Goal: Task Accomplishment & Management: Complete application form

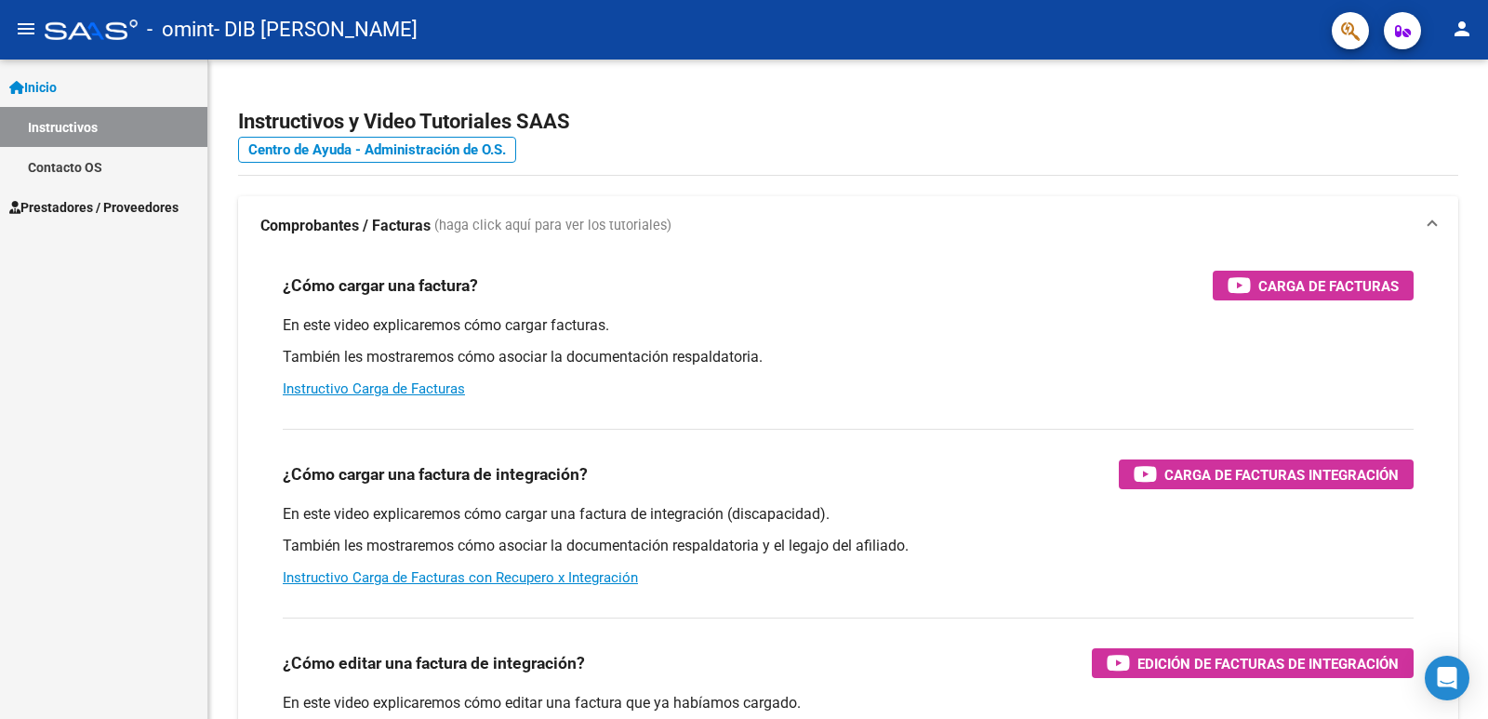
click at [136, 207] on span "Prestadores / Proveedores" at bounding box center [93, 207] width 169 height 20
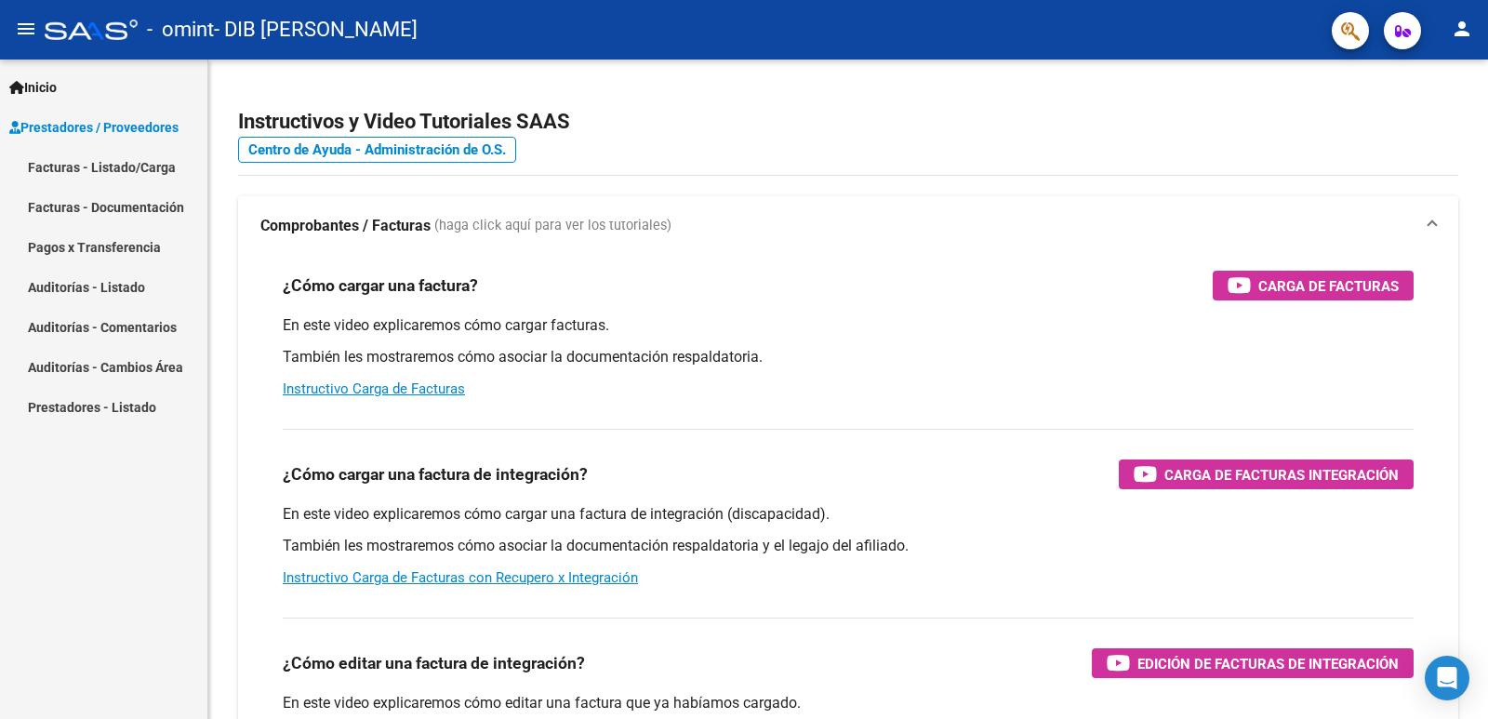
click at [114, 174] on link "Facturas - Listado/Carga" at bounding box center [103, 167] width 207 height 40
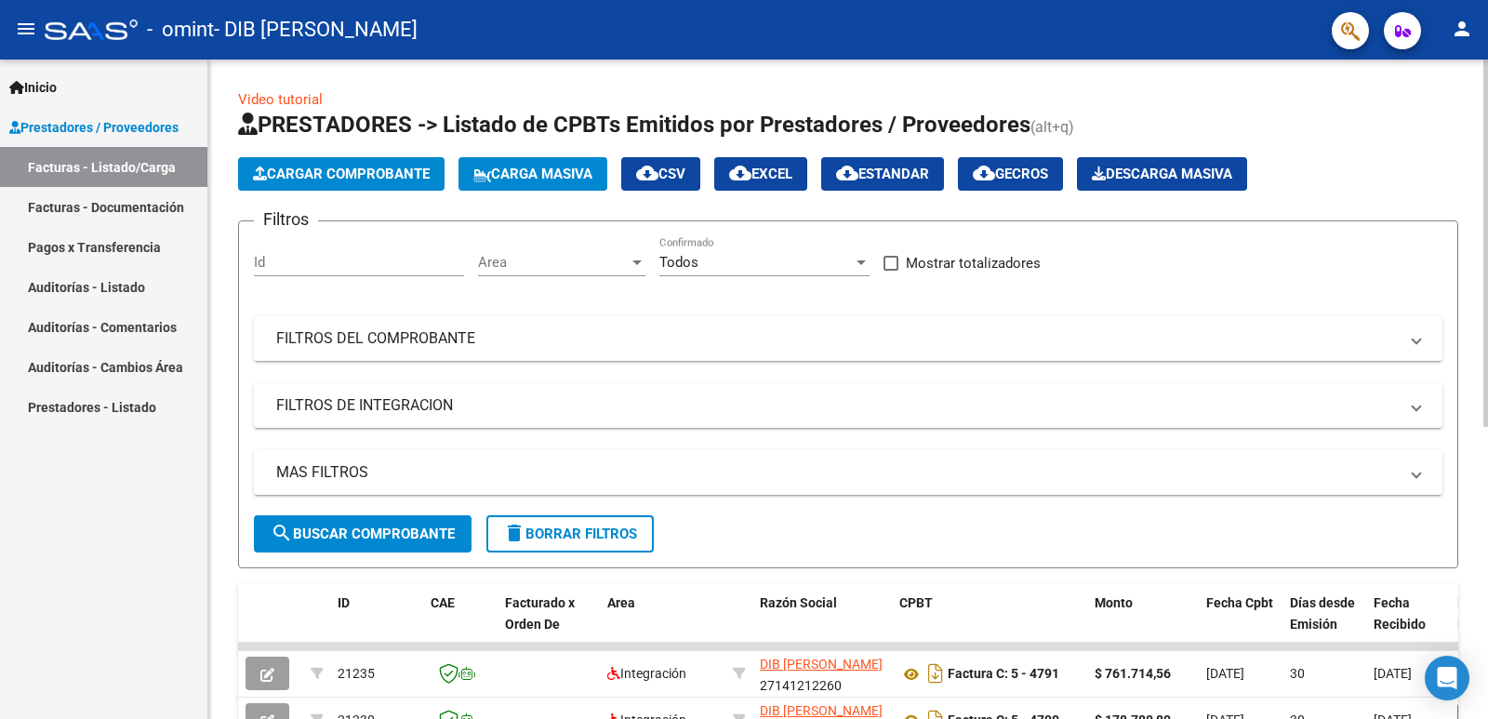
click at [362, 171] on span "Cargar Comprobante" at bounding box center [341, 174] width 177 height 17
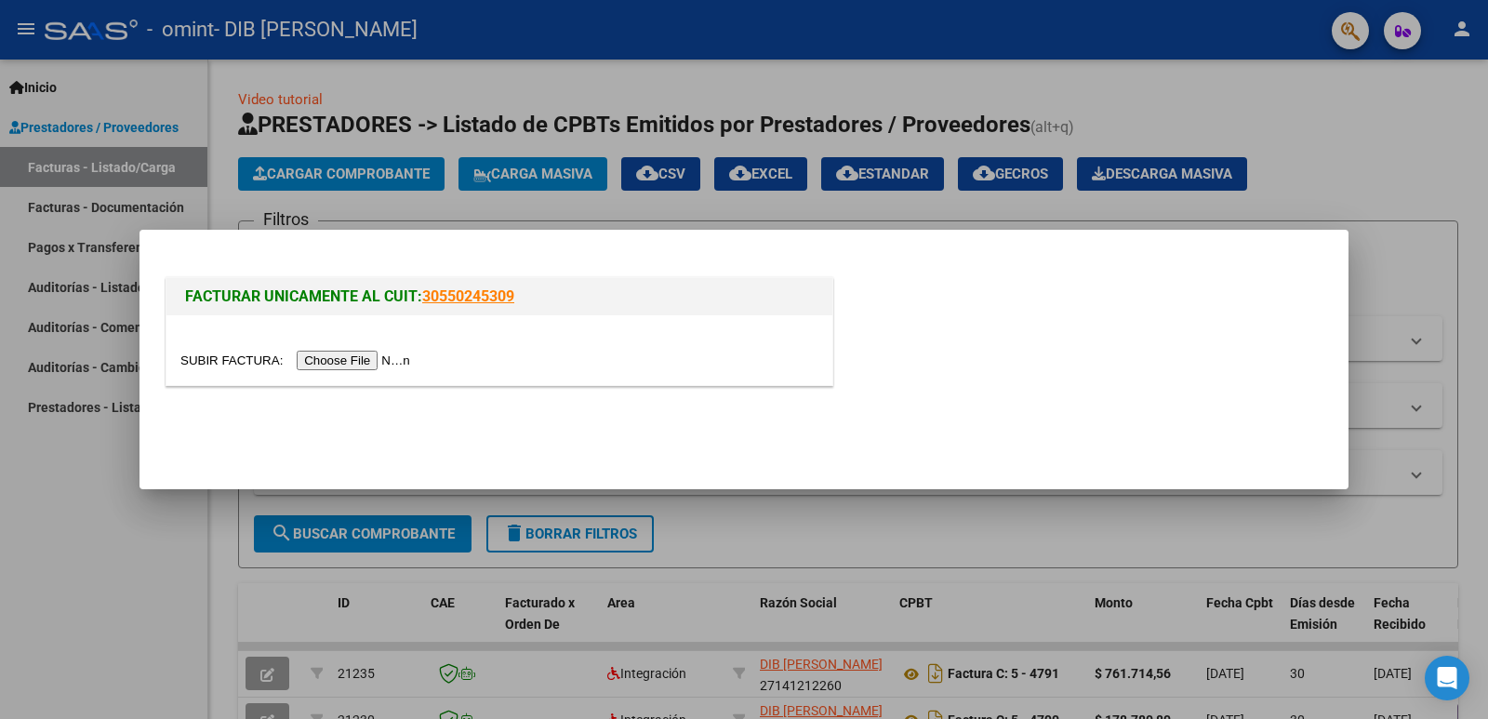
click at [356, 362] on input "file" at bounding box center [297, 361] width 235 height 20
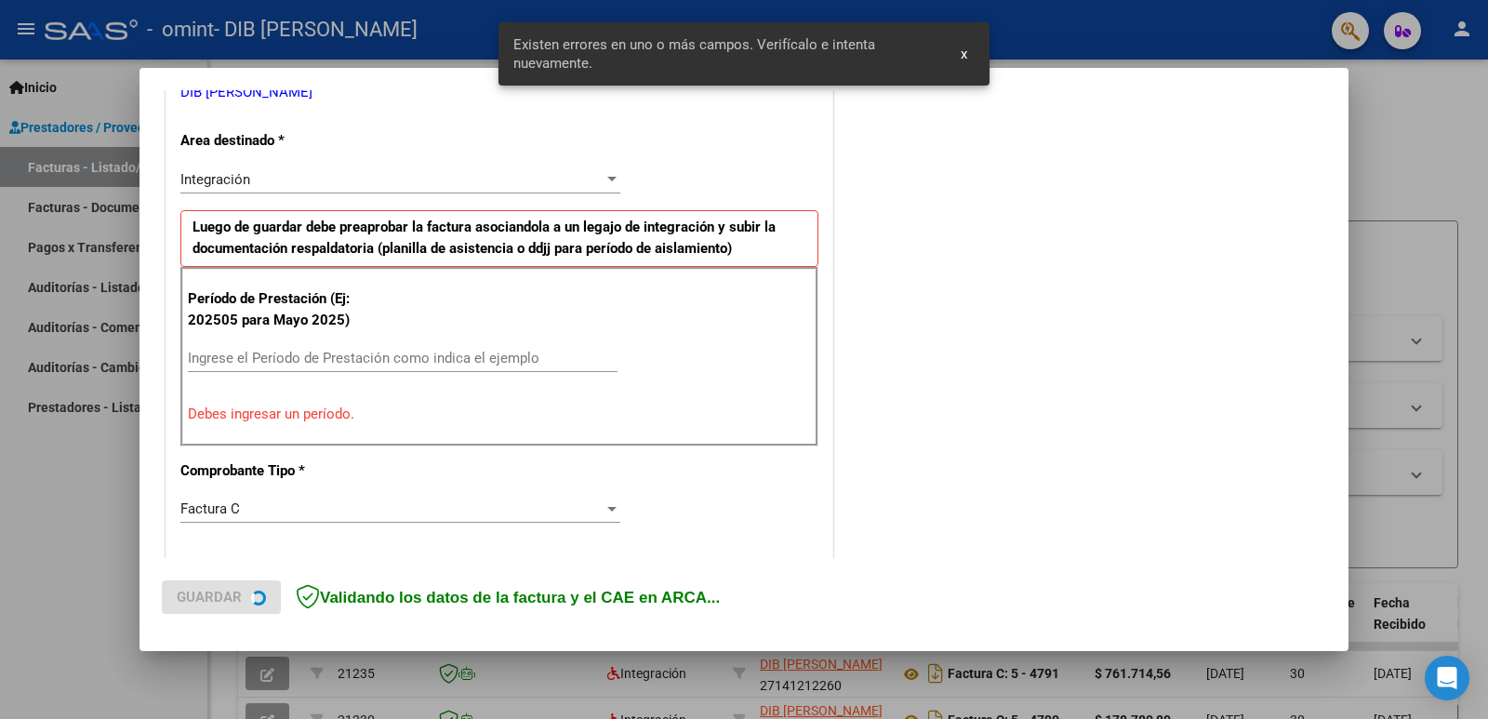
scroll to position [414, 0]
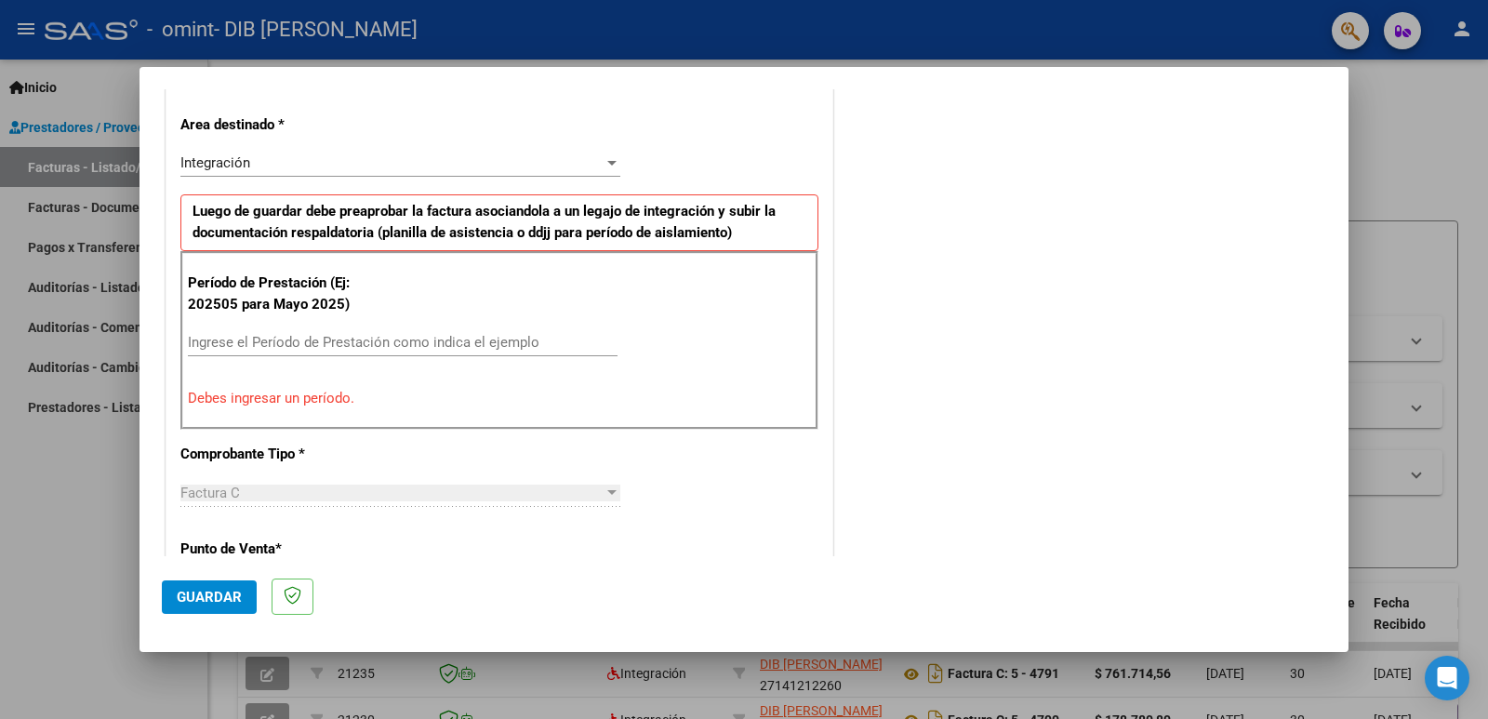
click at [1329, 243] on mat-dialog-content "COMPROBANTE VER COMPROBANTE El comprobante fue leído exitosamente. DATOS DEL CO…" at bounding box center [743, 322] width 1209 height 467
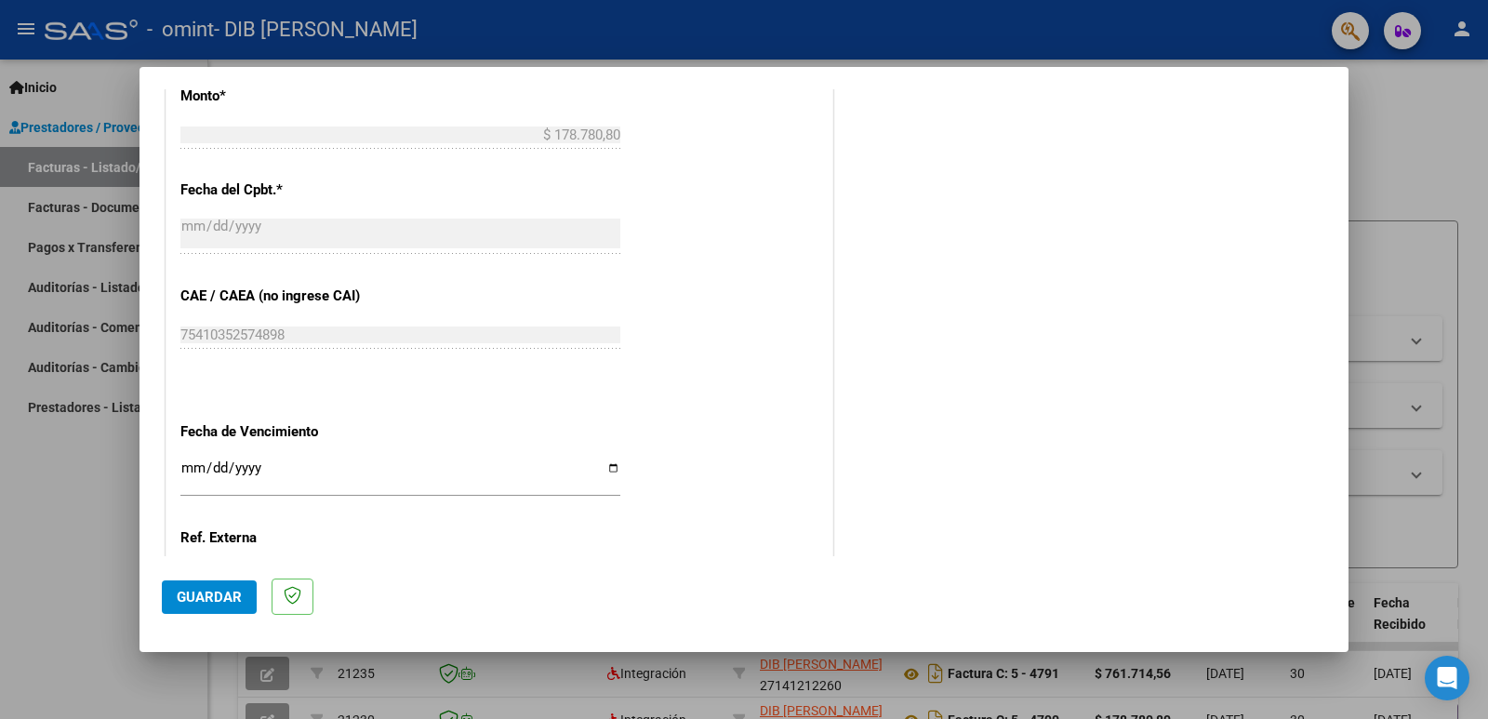
scroll to position [0, 0]
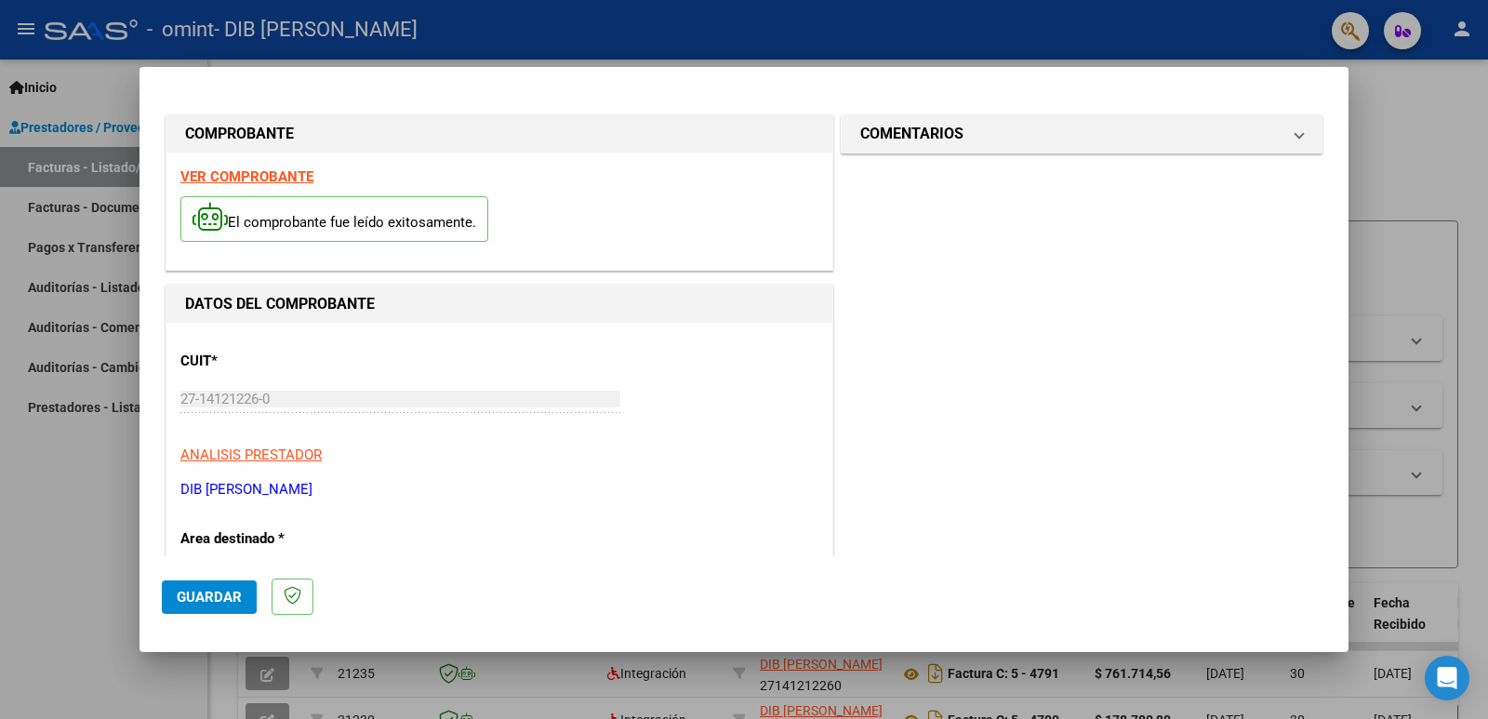
click at [99, 88] on div at bounding box center [744, 359] width 1488 height 719
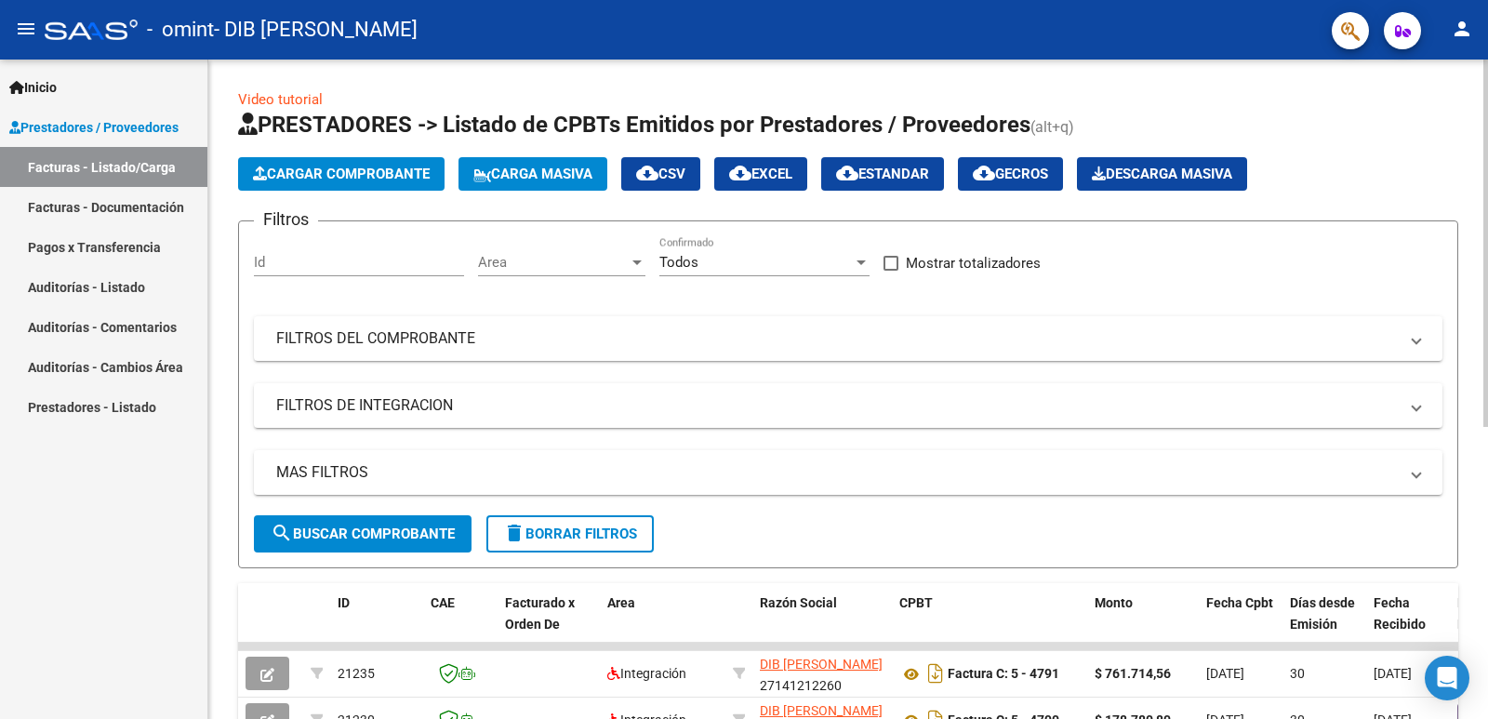
click at [325, 176] on span "Cargar Comprobante" at bounding box center [341, 174] width 177 height 17
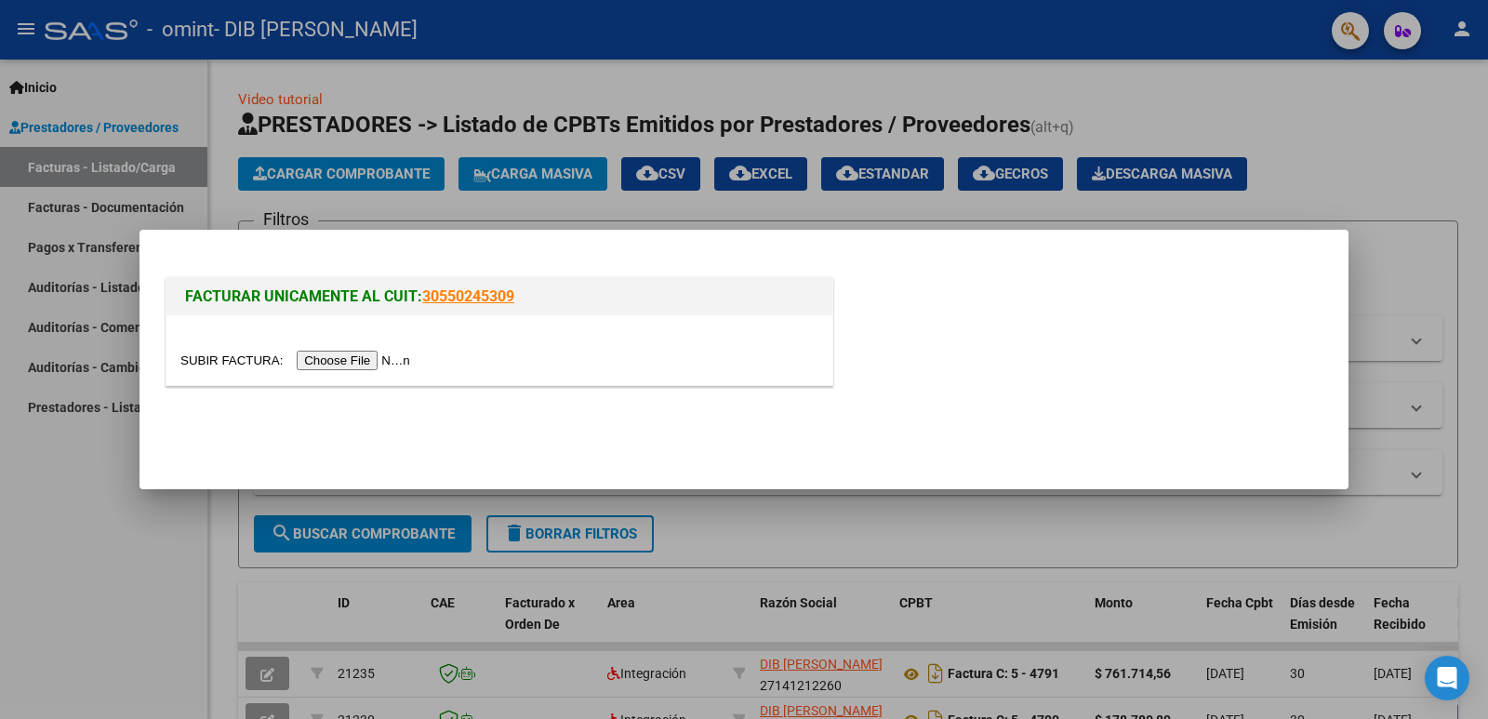
click at [337, 361] on input "file" at bounding box center [297, 361] width 235 height 20
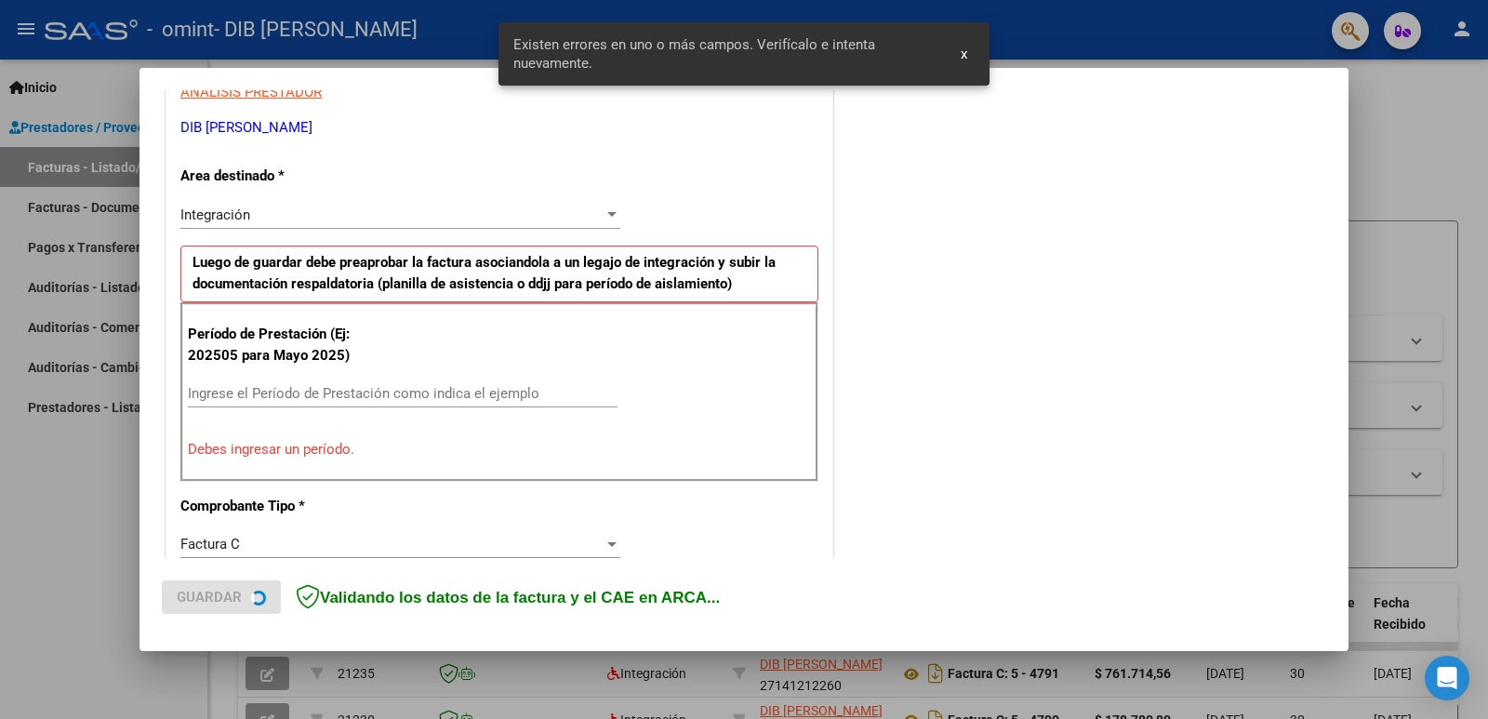
scroll to position [379, 0]
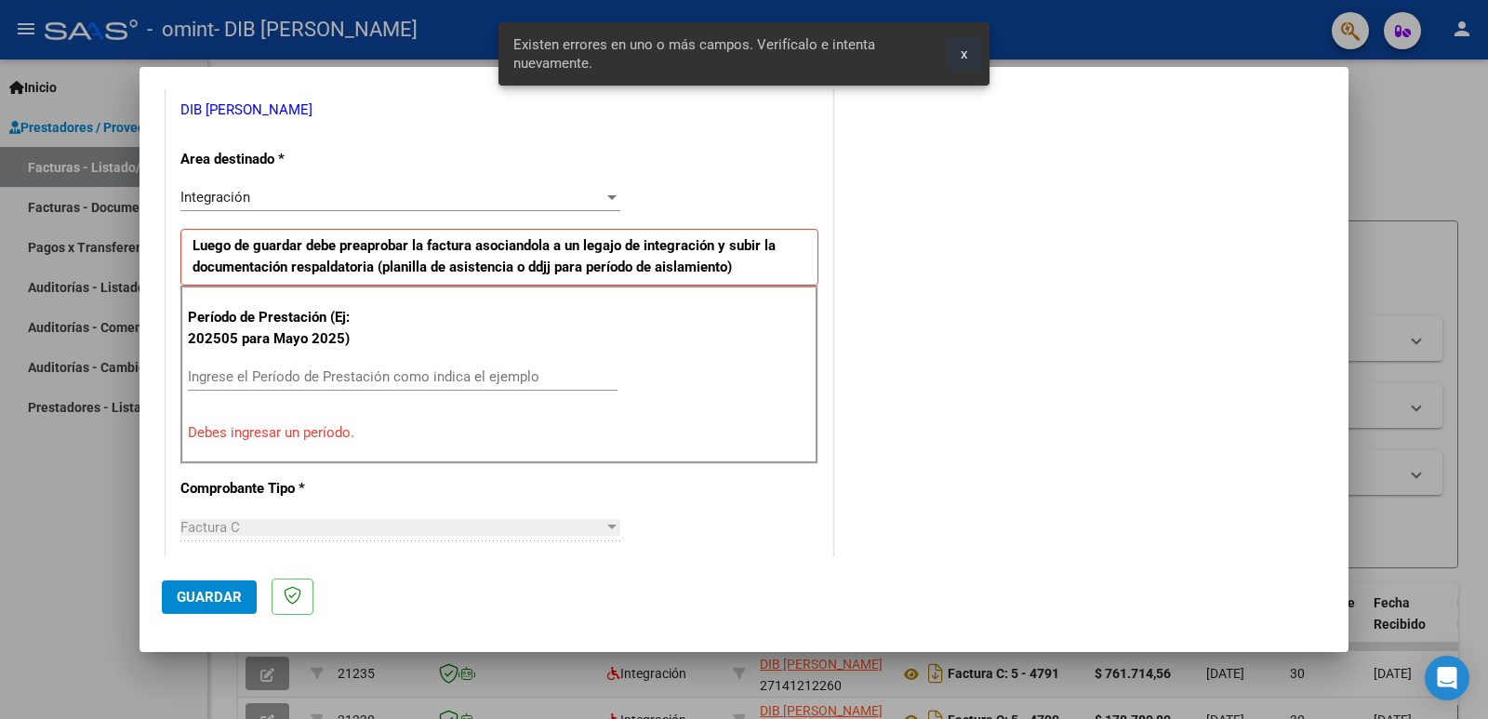
click at [960, 54] on span "x" at bounding box center [963, 54] width 7 height 17
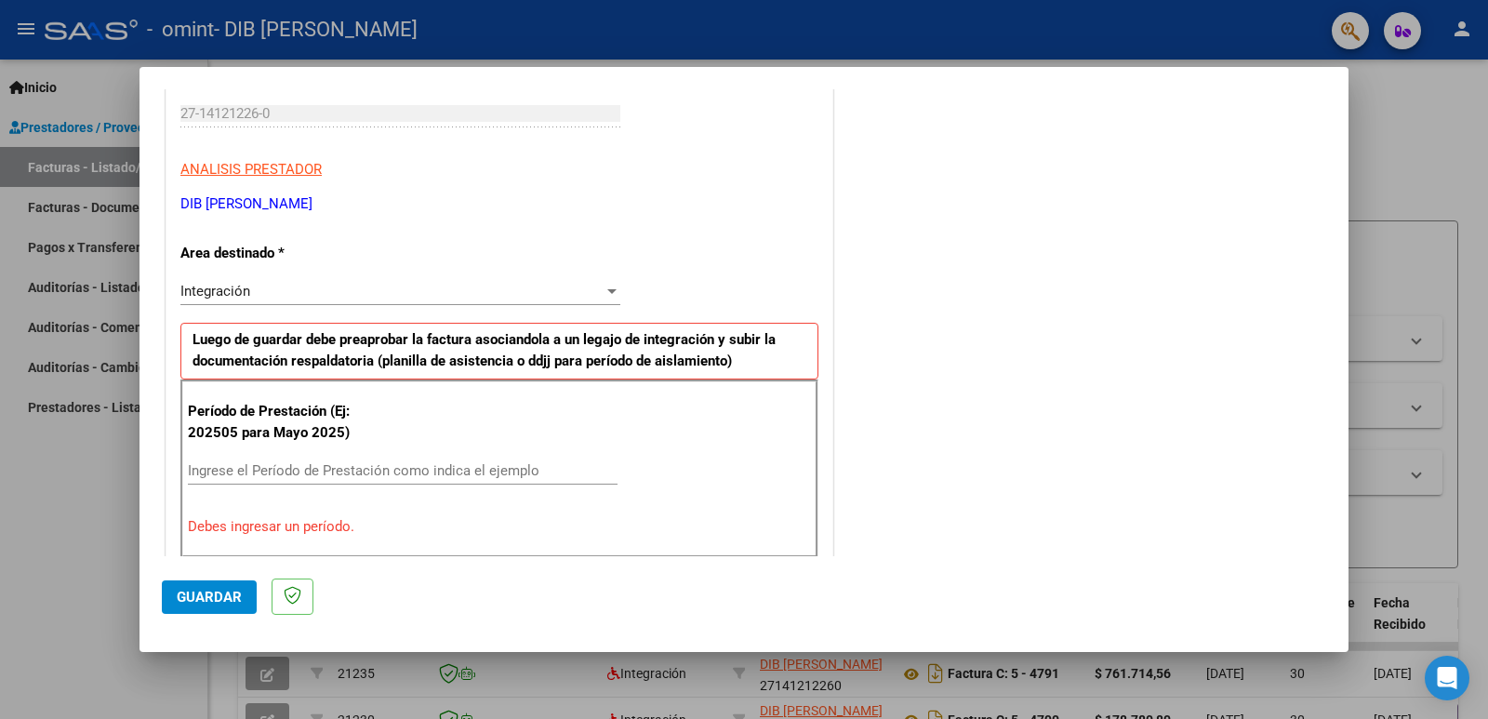
scroll to position [377, 0]
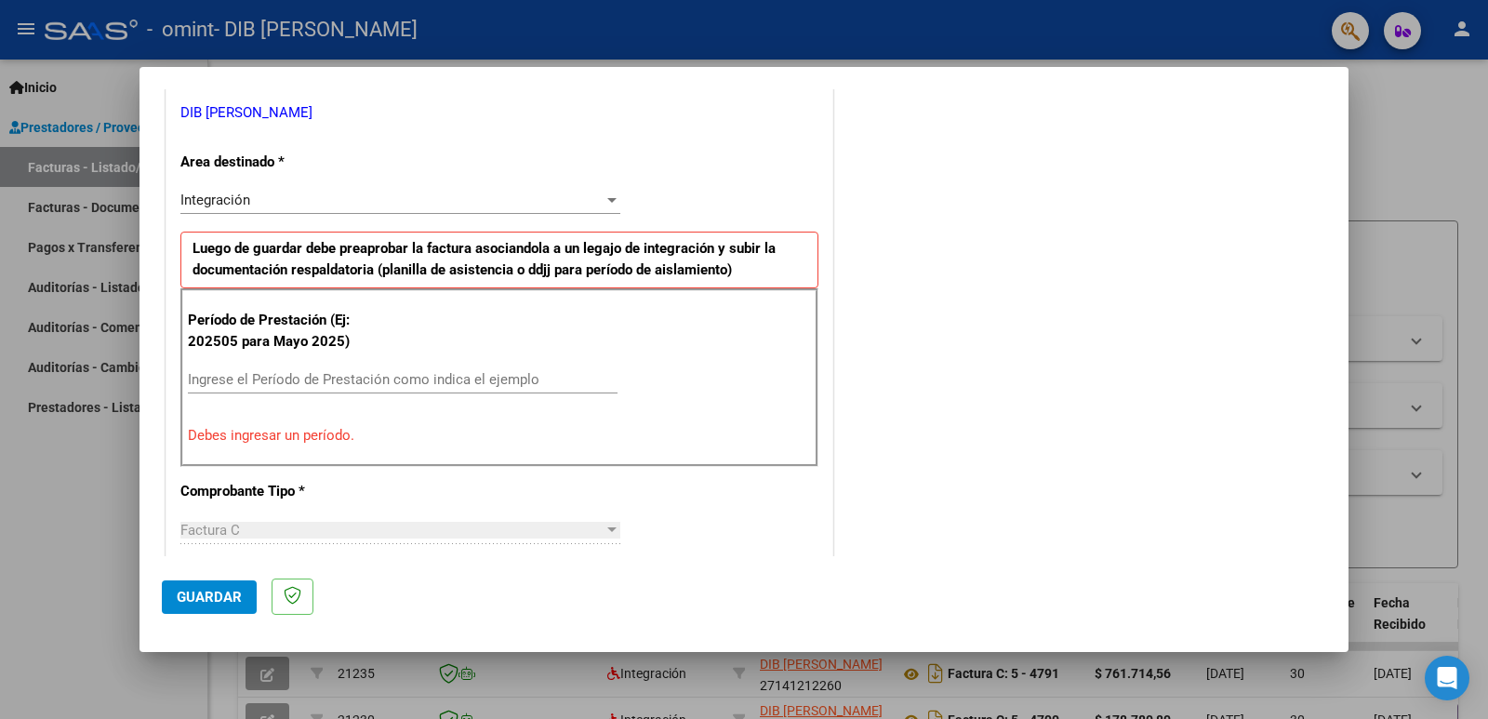
click at [214, 377] on input "Ingrese el Período de Prestación como indica el ejemplo" at bounding box center [403, 379] width 430 height 17
click at [230, 384] on input "Ingrese el Período de Prestación como indica el ejemplo" at bounding box center [403, 379] width 430 height 17
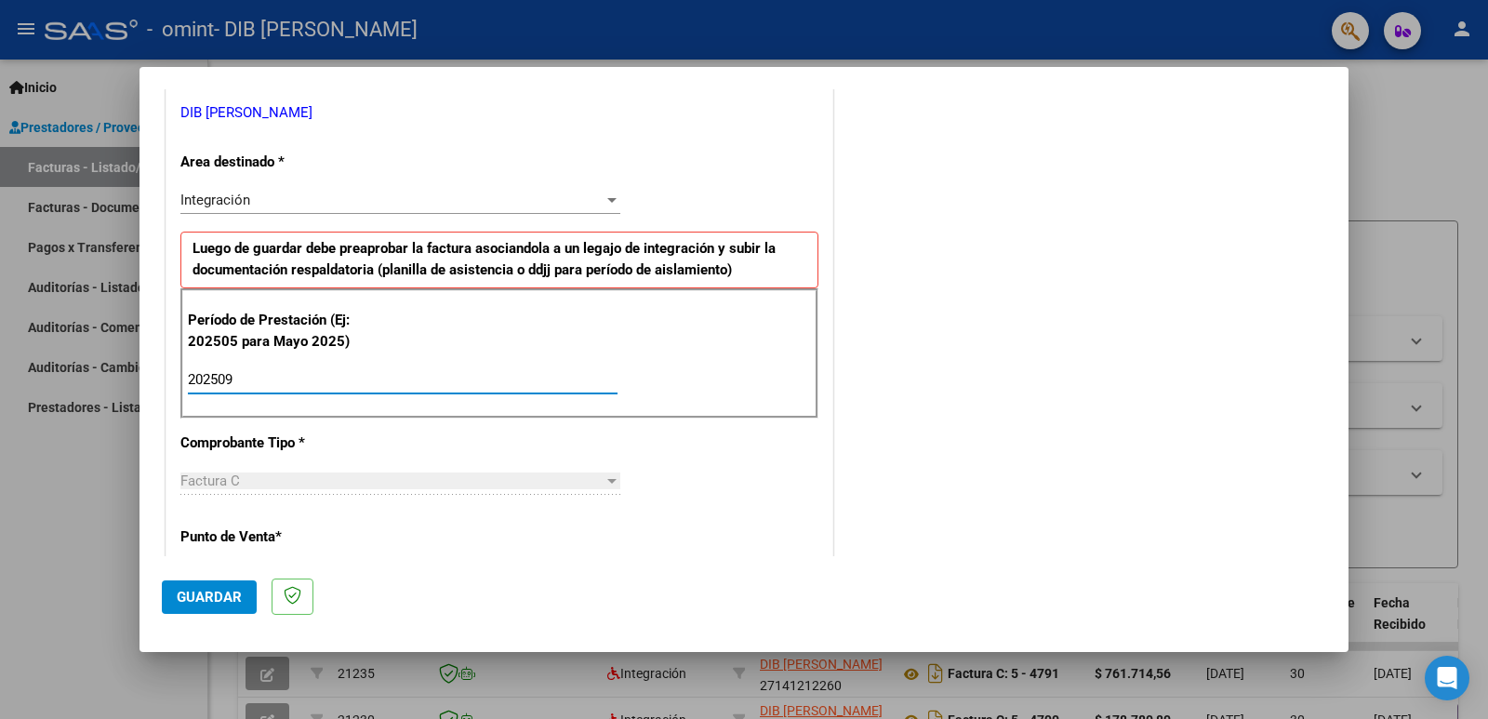
type input "202509"
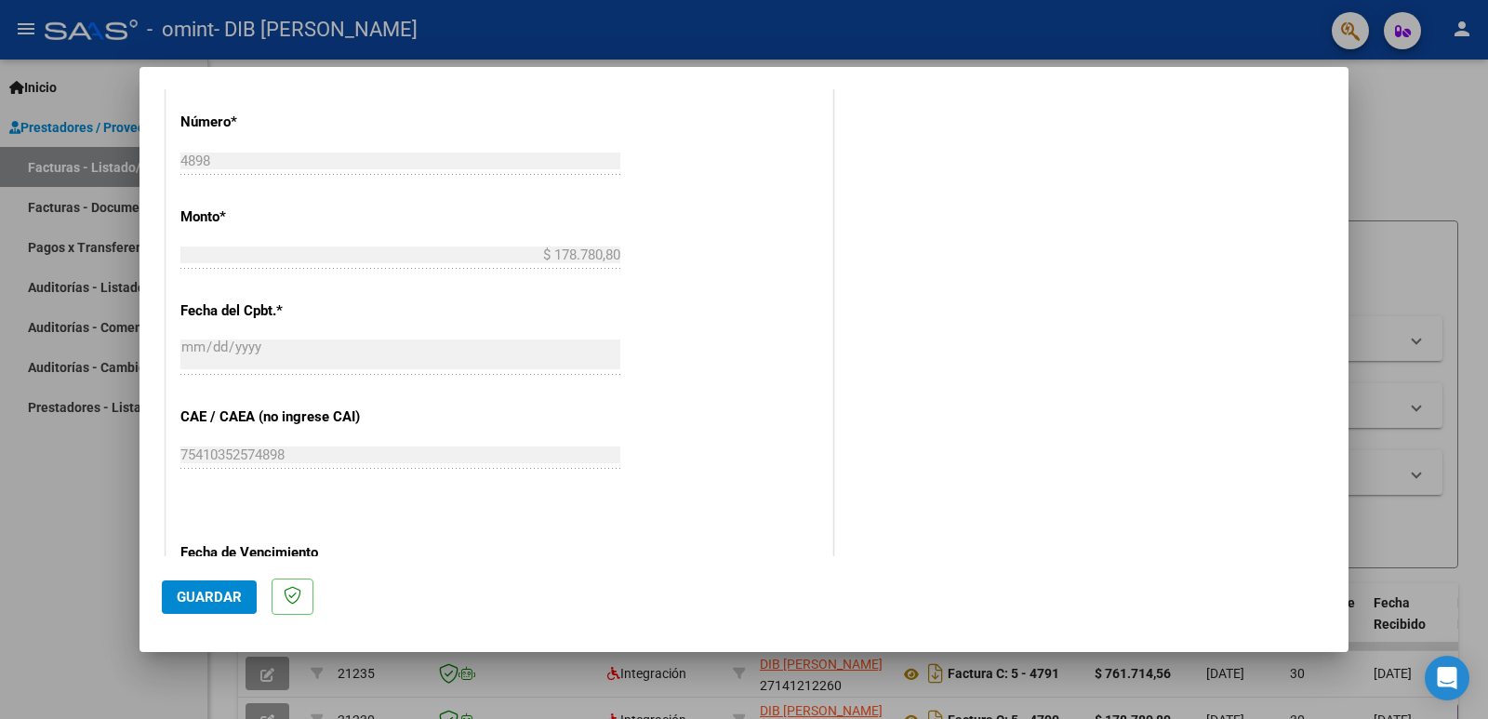
scroll to position [1037, 0]
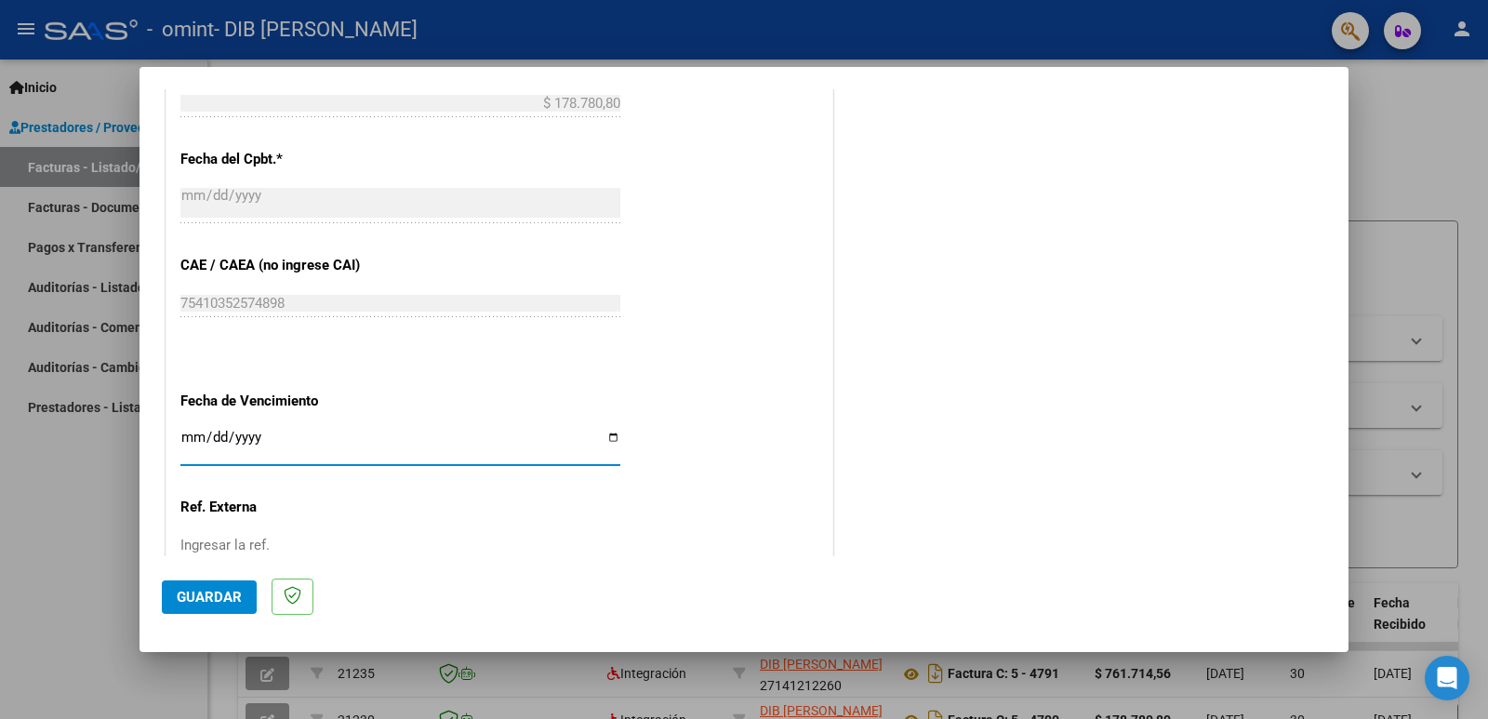
click at [603, 437] on input "Ingresar la fecha" at bounding box center [400, 445] width 440 height 30
type input "[DATE]"
click at [202, 600] on span "Guardar" at bounding box center [209, 597] width 65 height 17
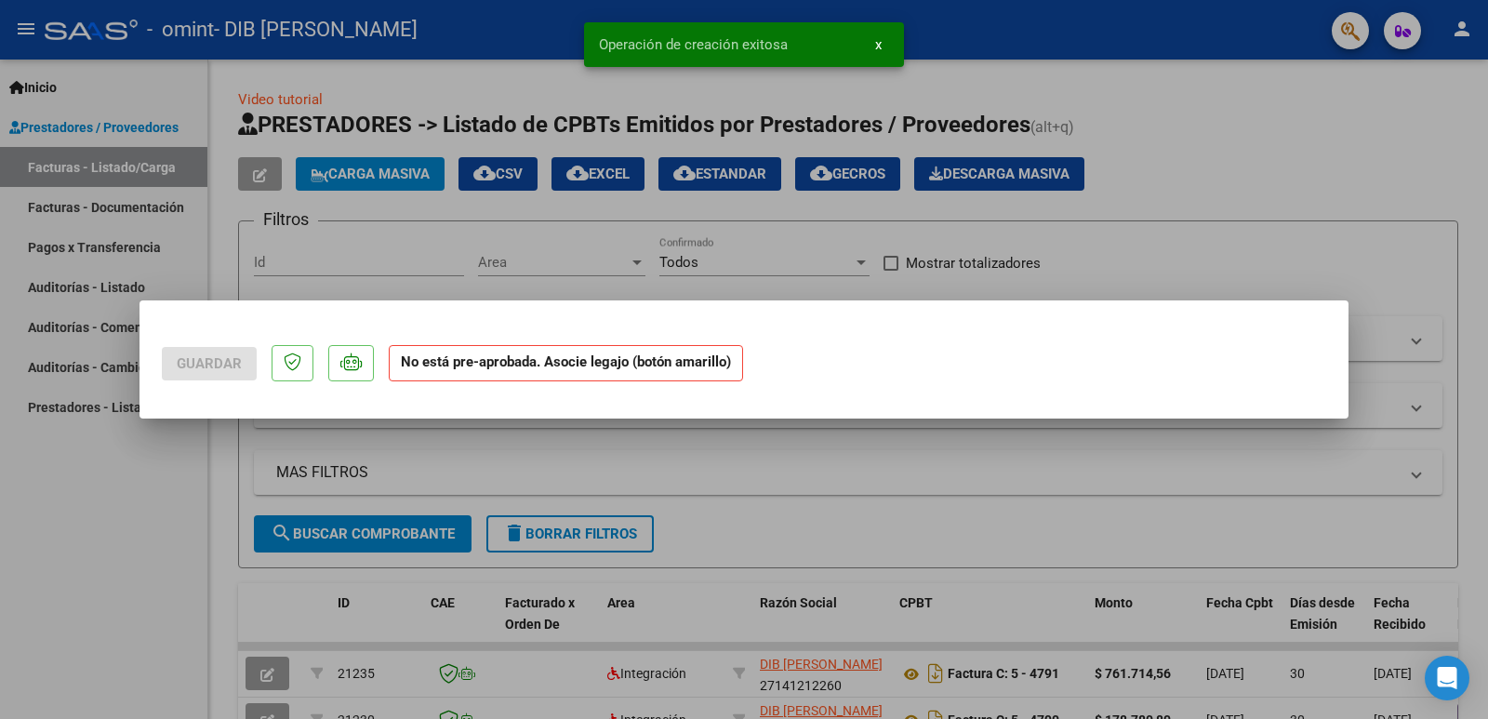
scroll to position [0, 0]
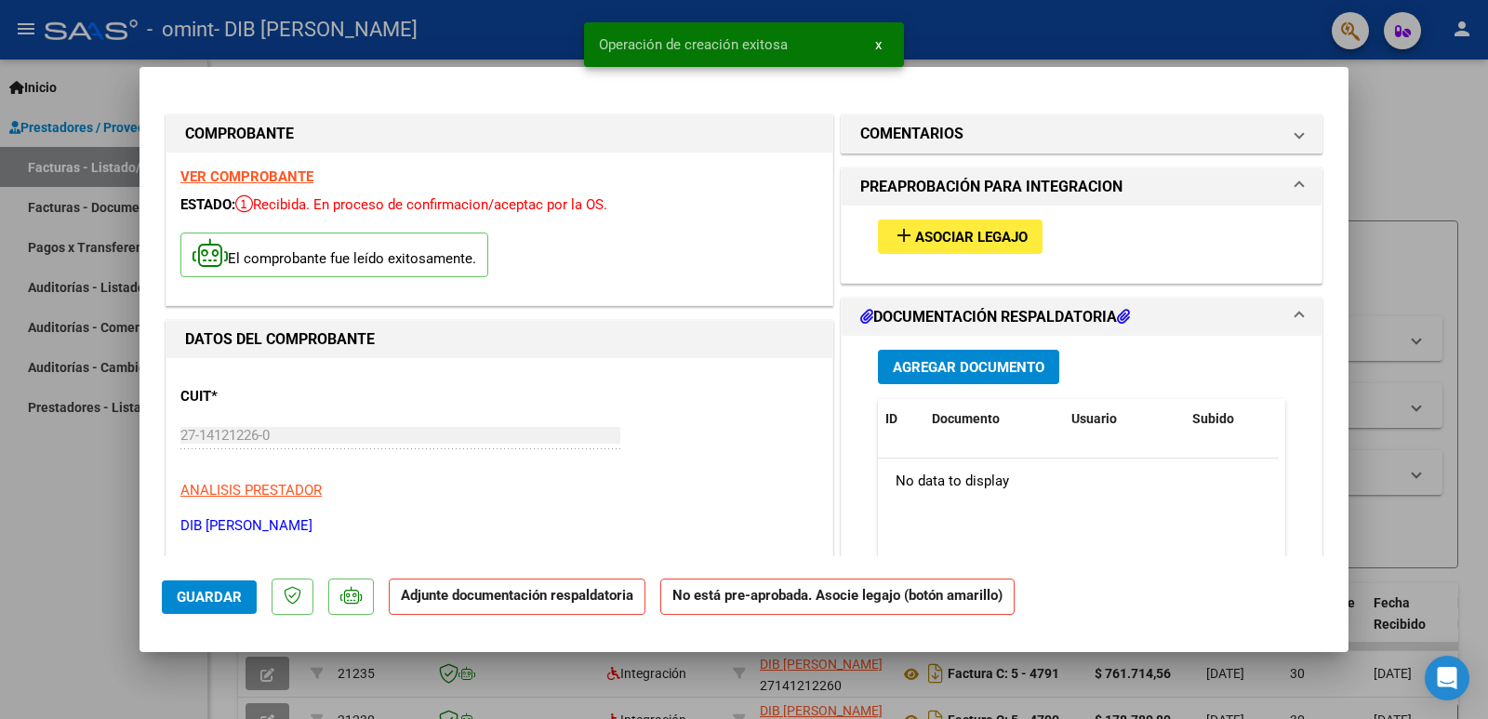
click at [965, 237] on span "Asociar Legajo" at bounding box center [971, 237] width 113 height 17
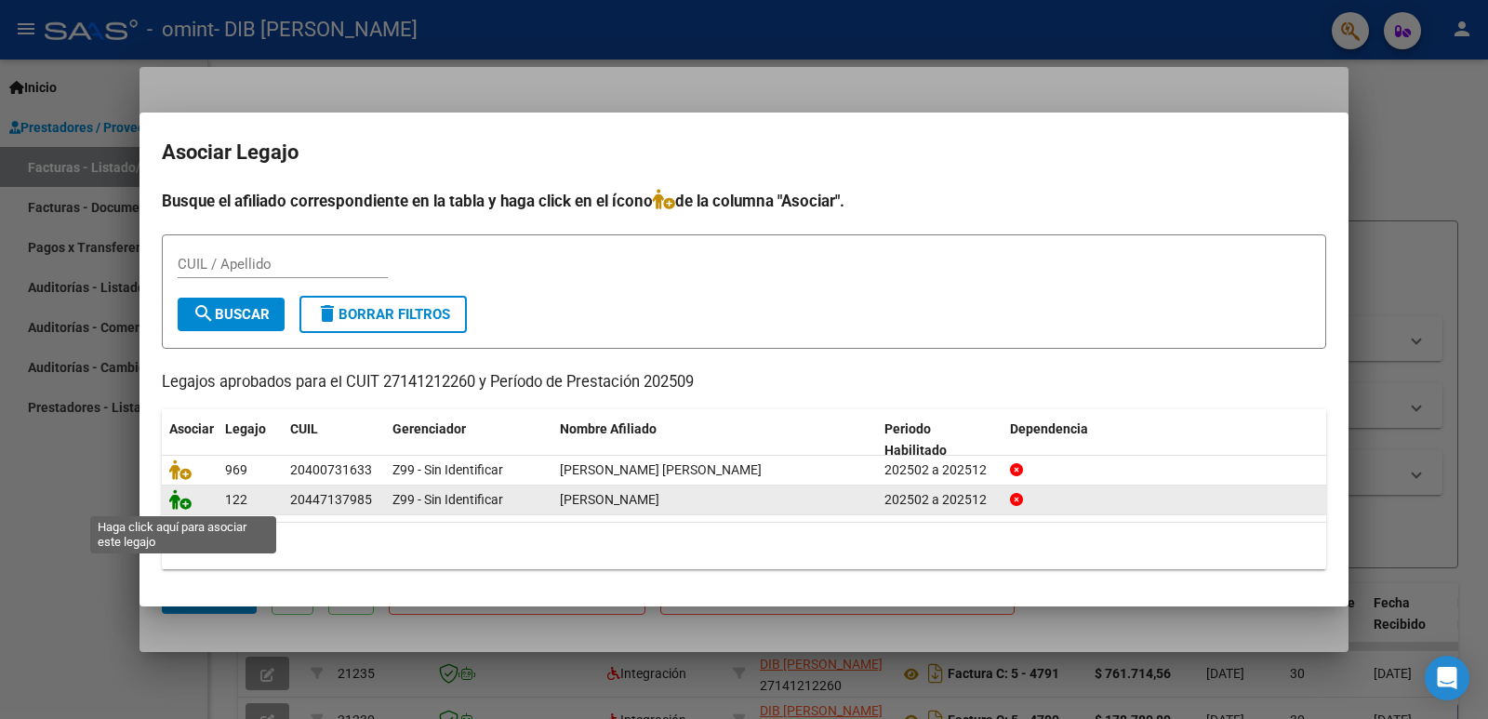
click at [184, 497] on icon at bounding box center [180, 499] width 22 height 20
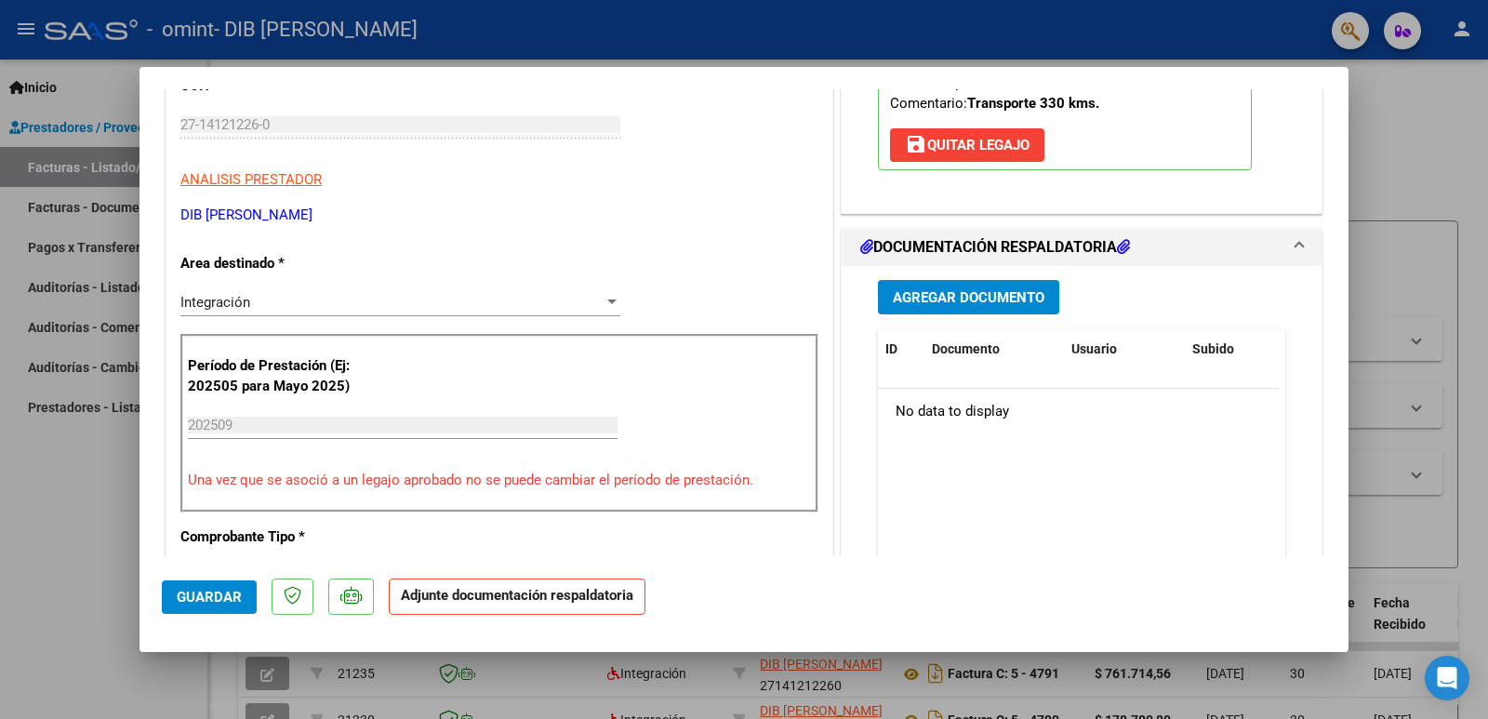
scroll to position [422, 0]
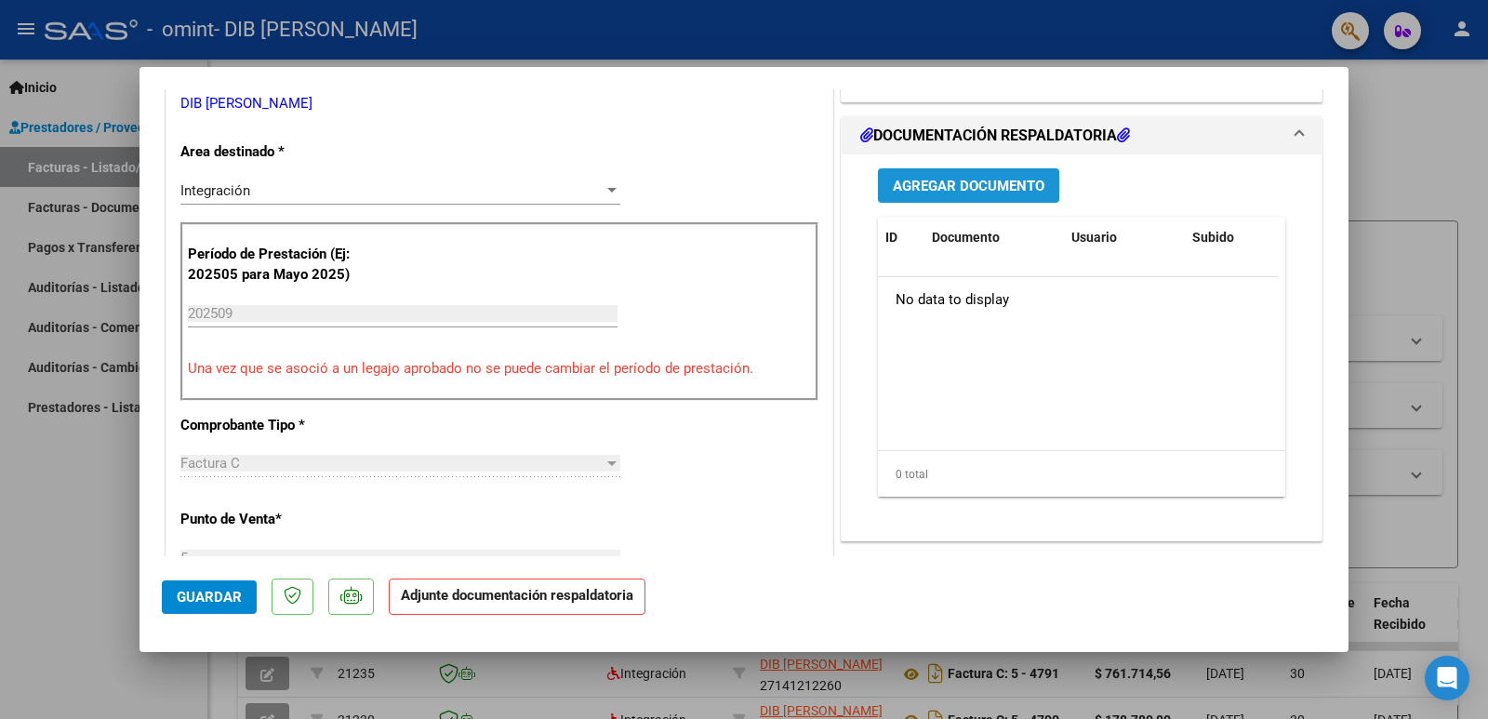
click at [936, 192] on span "Agregar Documento" at bounding box center [969, 186] width 152 height 17
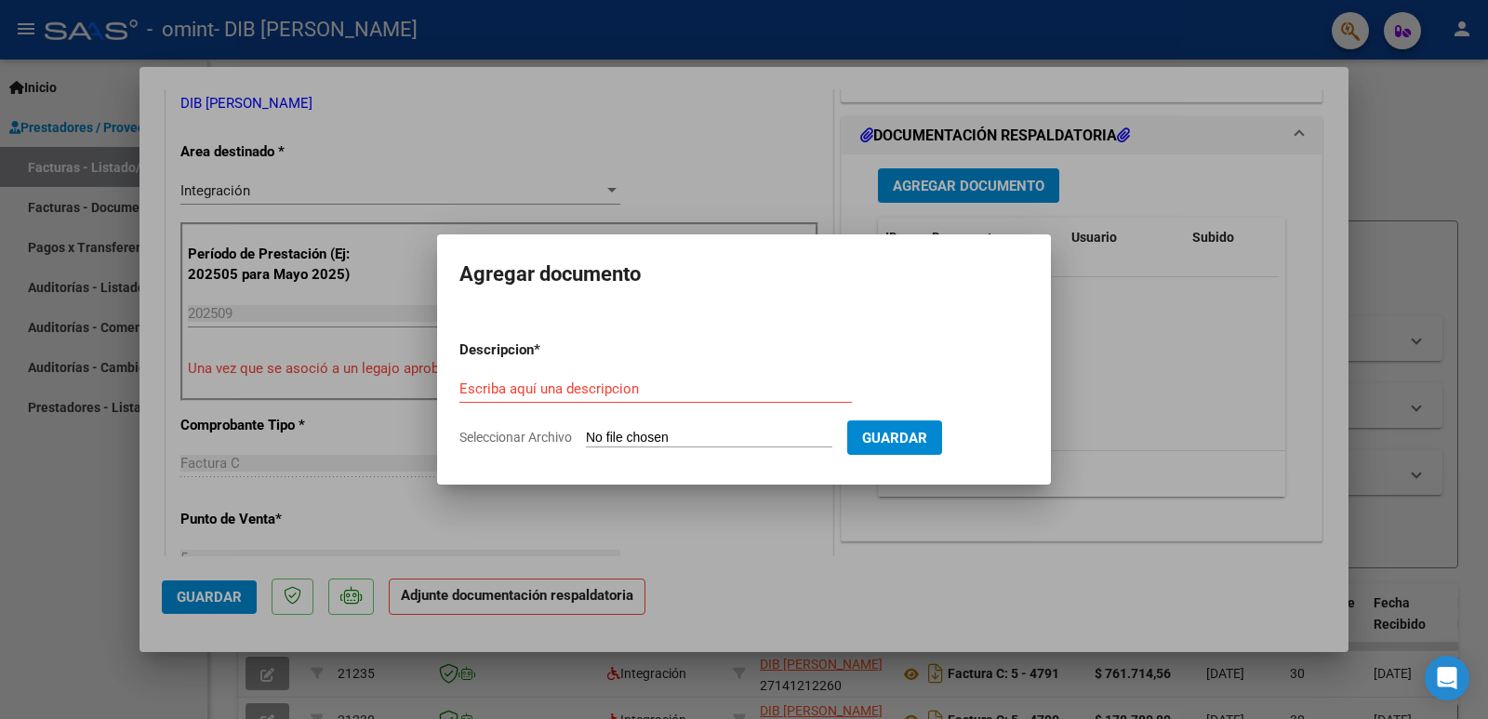
click at [531, 378] on div "Escriba aquí una descripcion" at bounding box center [655, 389] width 392 height 28
type input "planilla h1"
click at [654, 441] on input "Seleccionar Archivo" at bounding box center [709, 439] width 246 height 18
type input "C:\fakepath\Planilla Tomas Barrientos H1 SET 2025 firmada.pdf"
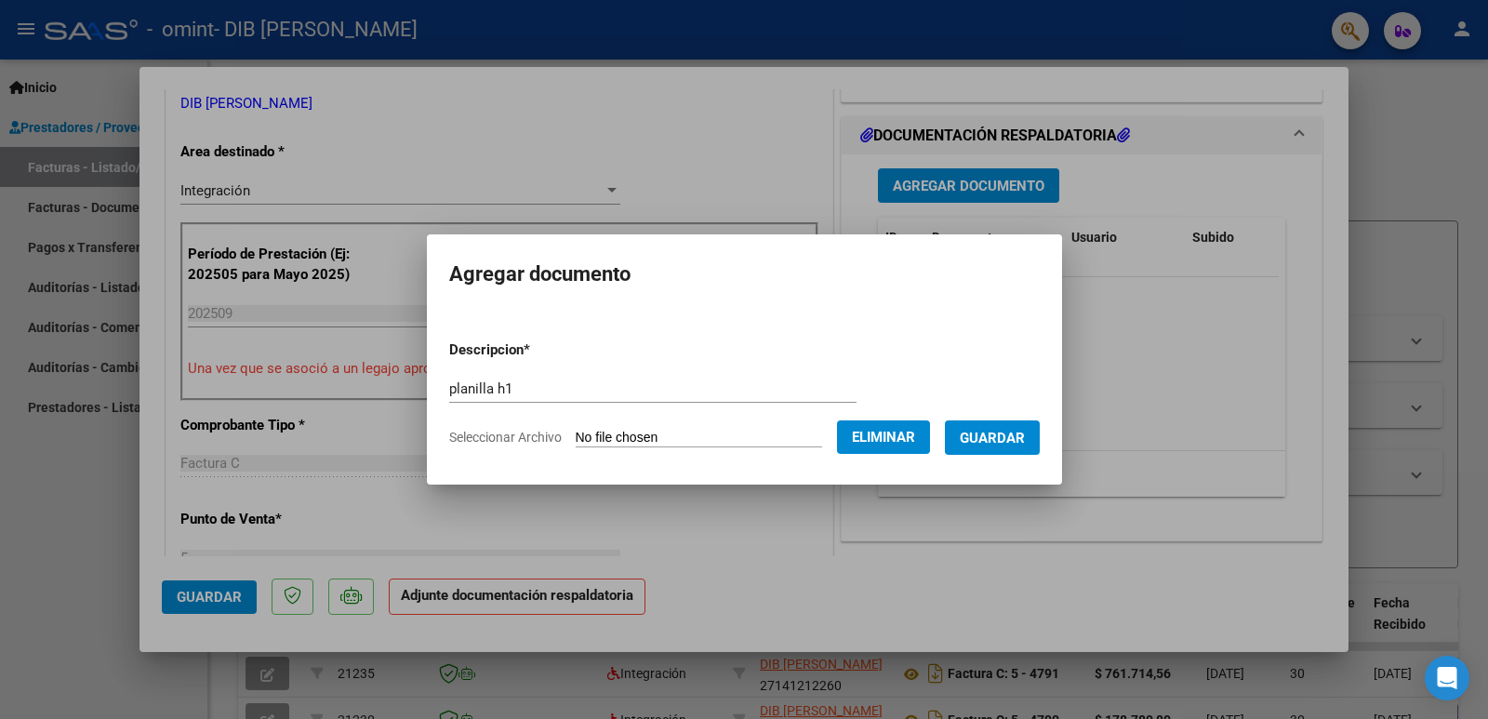
click at [1019, 444] on span "Guardar" at bounding box center [992, 438] width 65 height 17
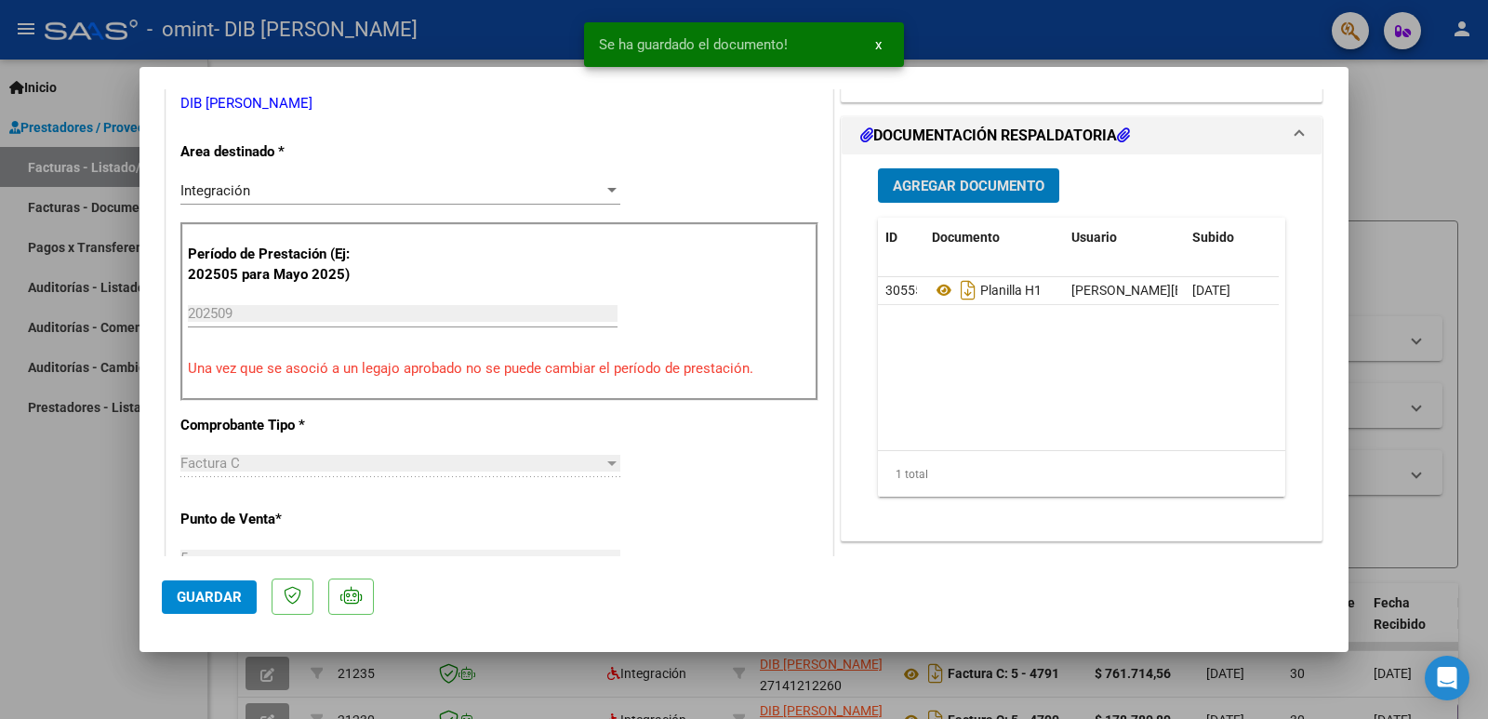
click at [947, 192] on span "Agregar Documento" at bounding box center [969, 186] width 152 height 17
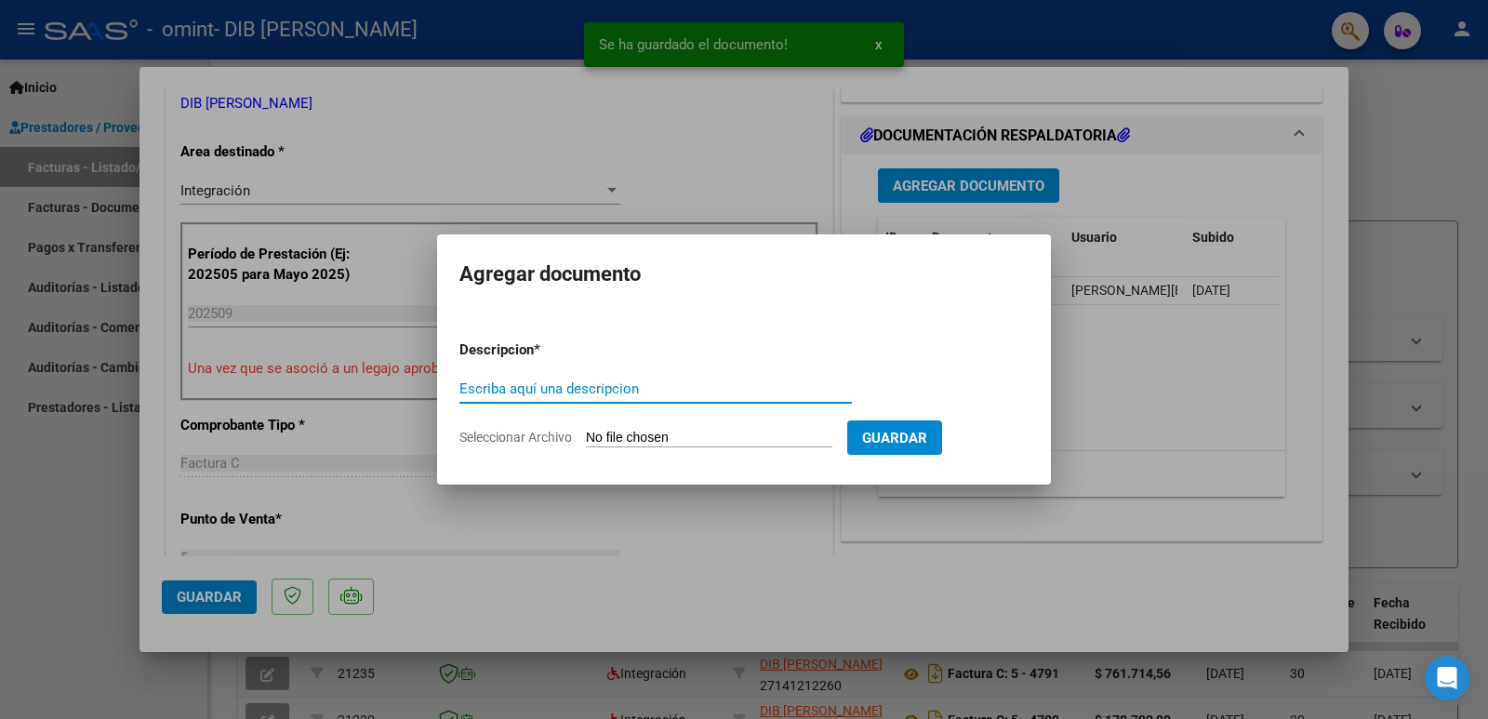
click at [509, 386] on input "Escriba aquí una descripcion" at bounding box center [655, 388] width 392 height 17
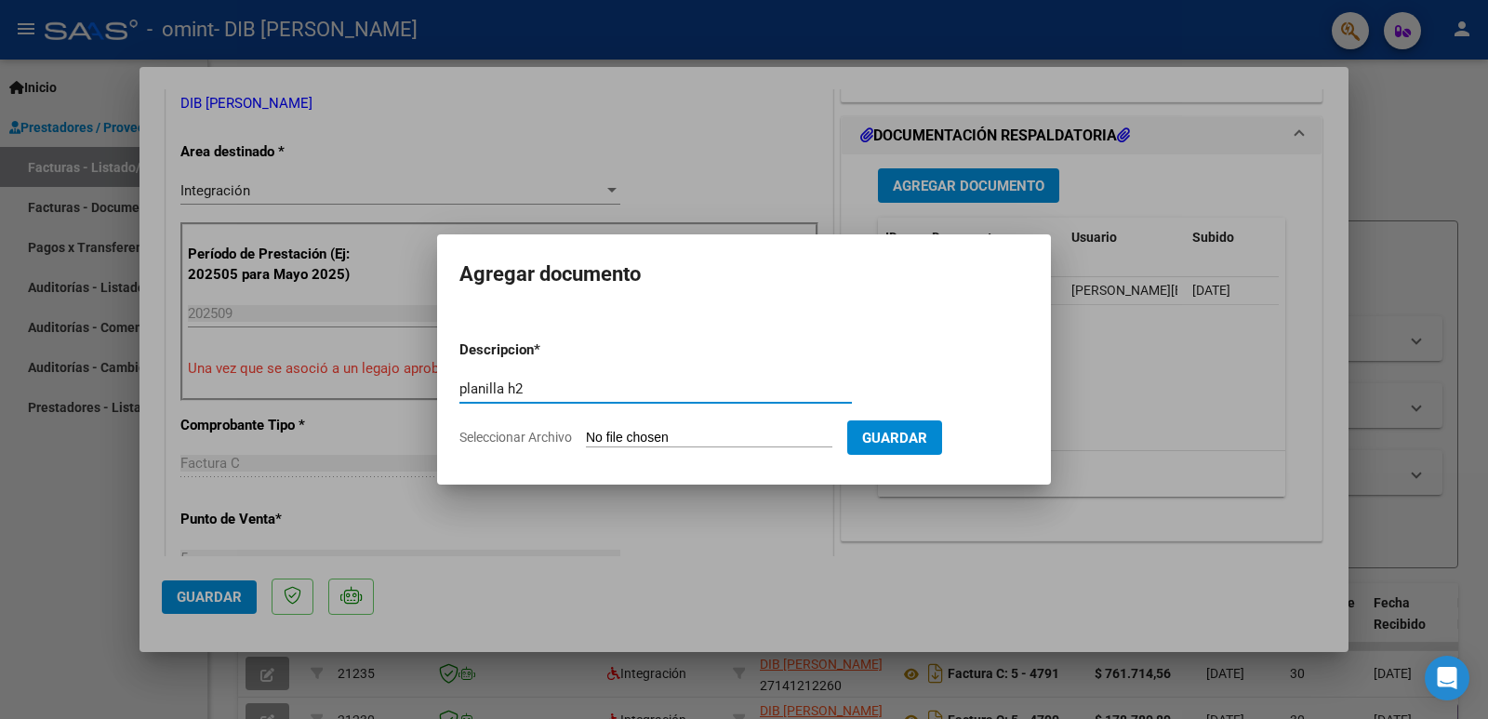
type input "planilla h2"
click at [662, 440] on input "Seleccionar Archivo" at bounding box center [709, 439] width 246 height 18
type input "C:\fakepath\Planilla Tomas Barrientos H2 SET 2025 firmada.pdf"
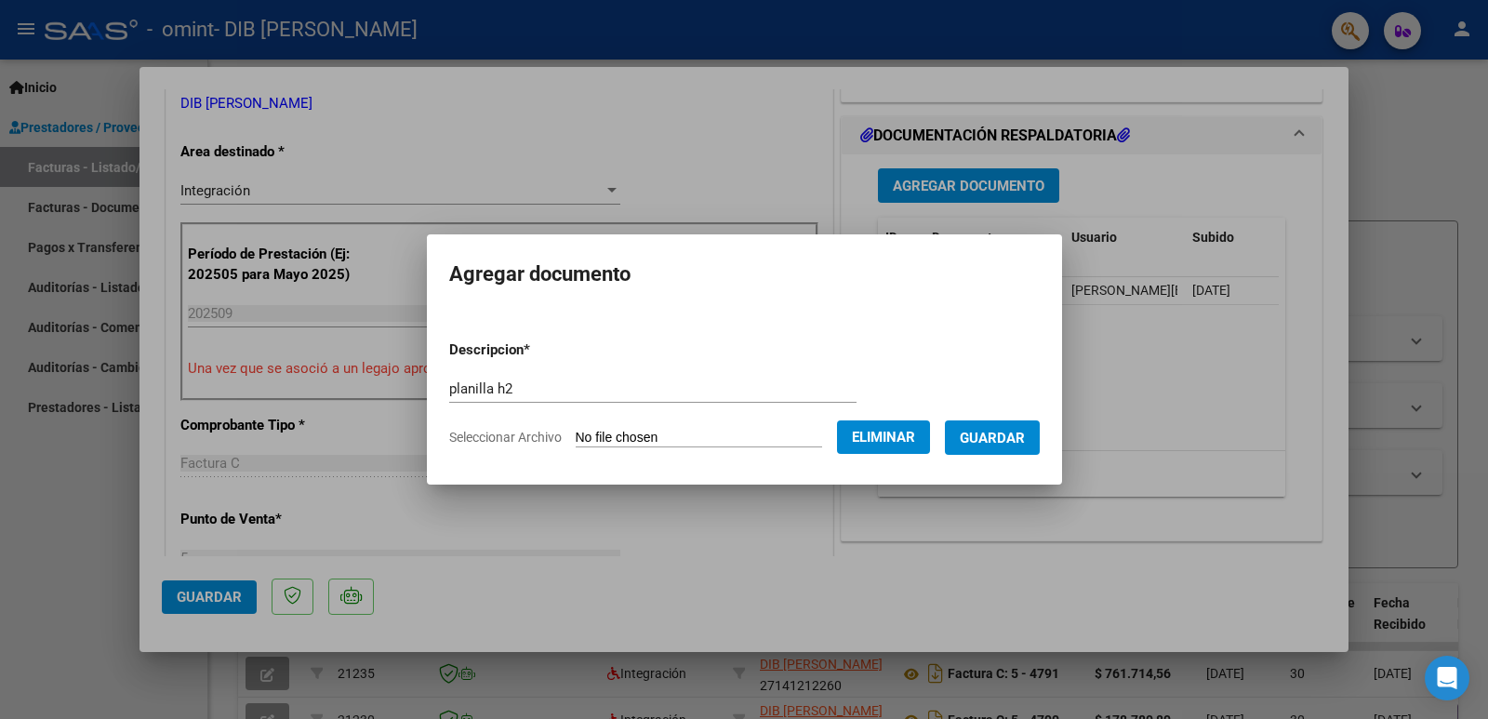
click at [1005, 436] on span "Guardar" at bounding box center [992, 438] width 65 height 17
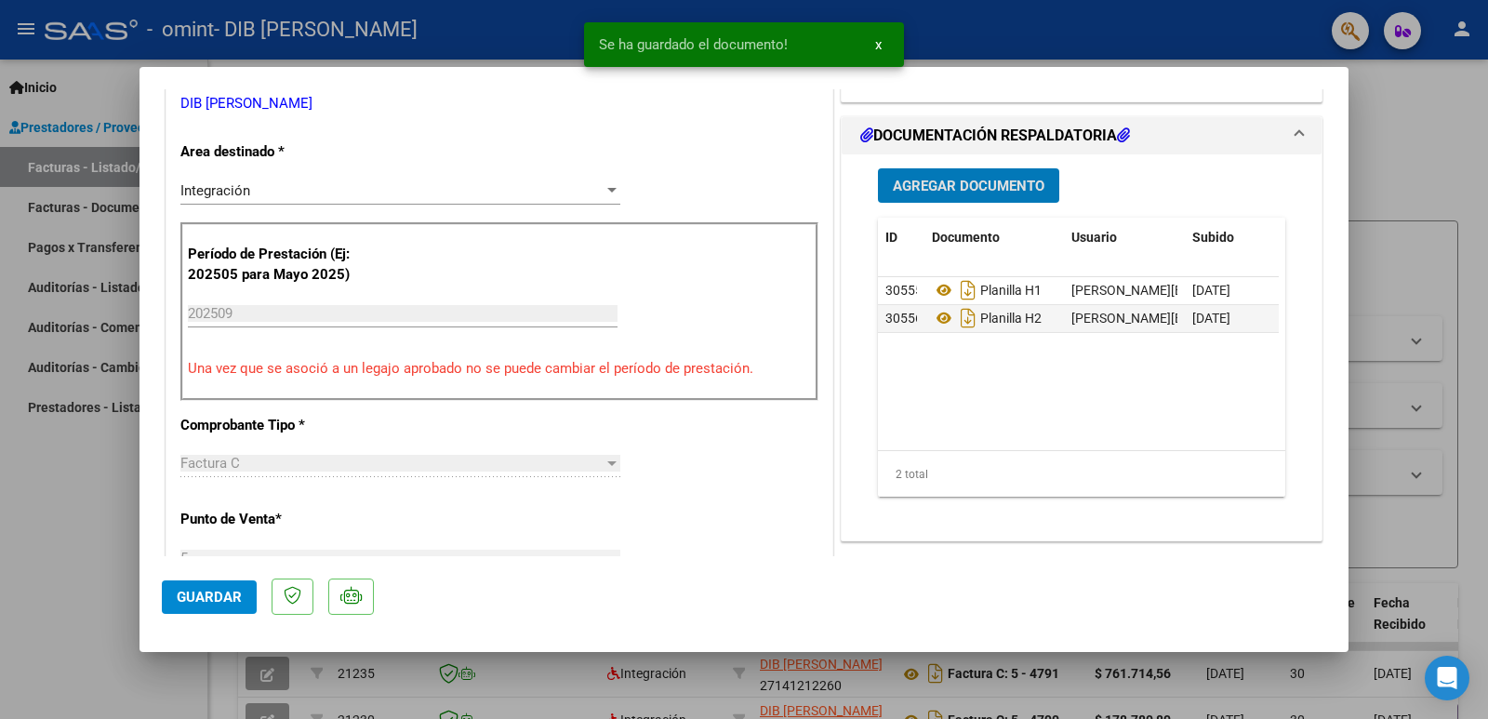
click at [205, 603] on span "Guardar" at bounding box center [209, 597] width 65 height 17
click at [879, 42] on span "x" at bounding box center [878, 44] width 7 height 17
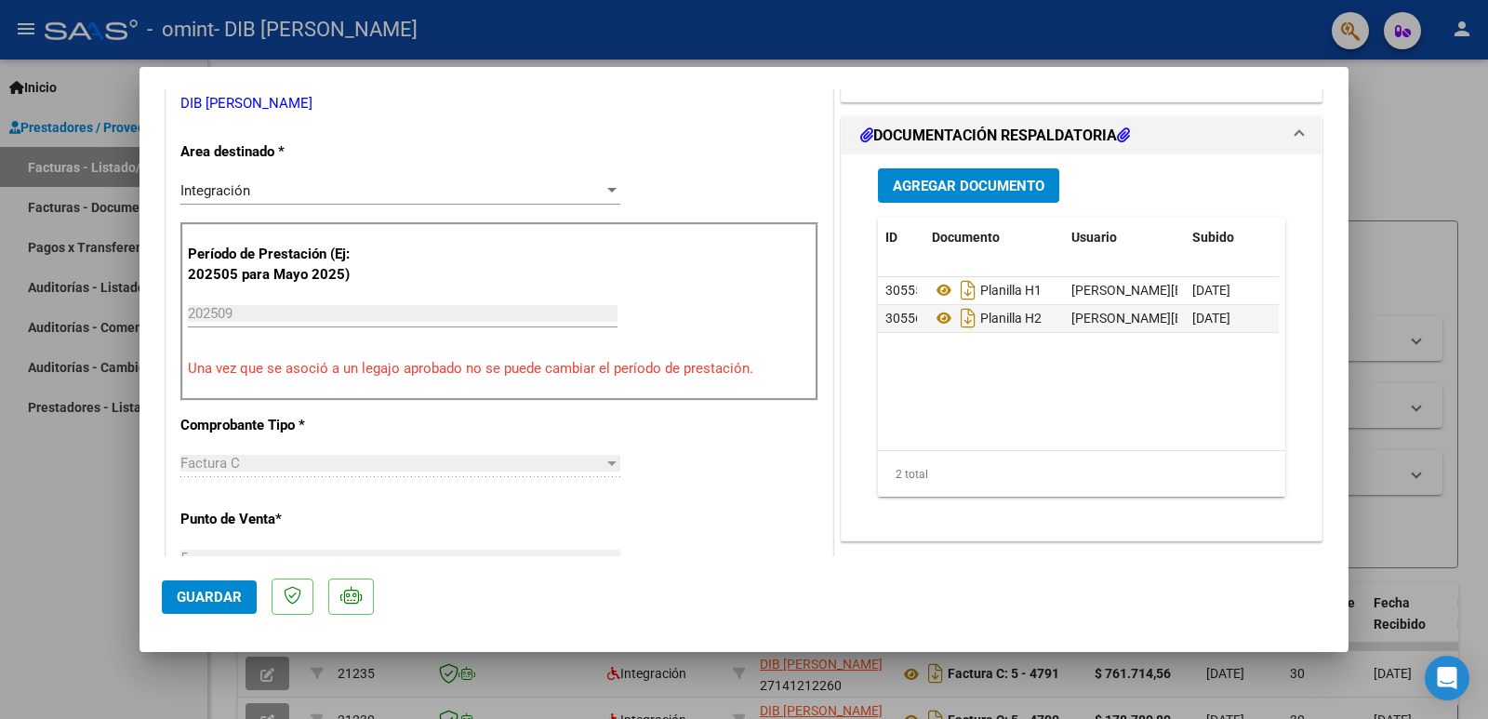
click at [103, 94] on div at bounding box center [744, 359] width 1488 height 719
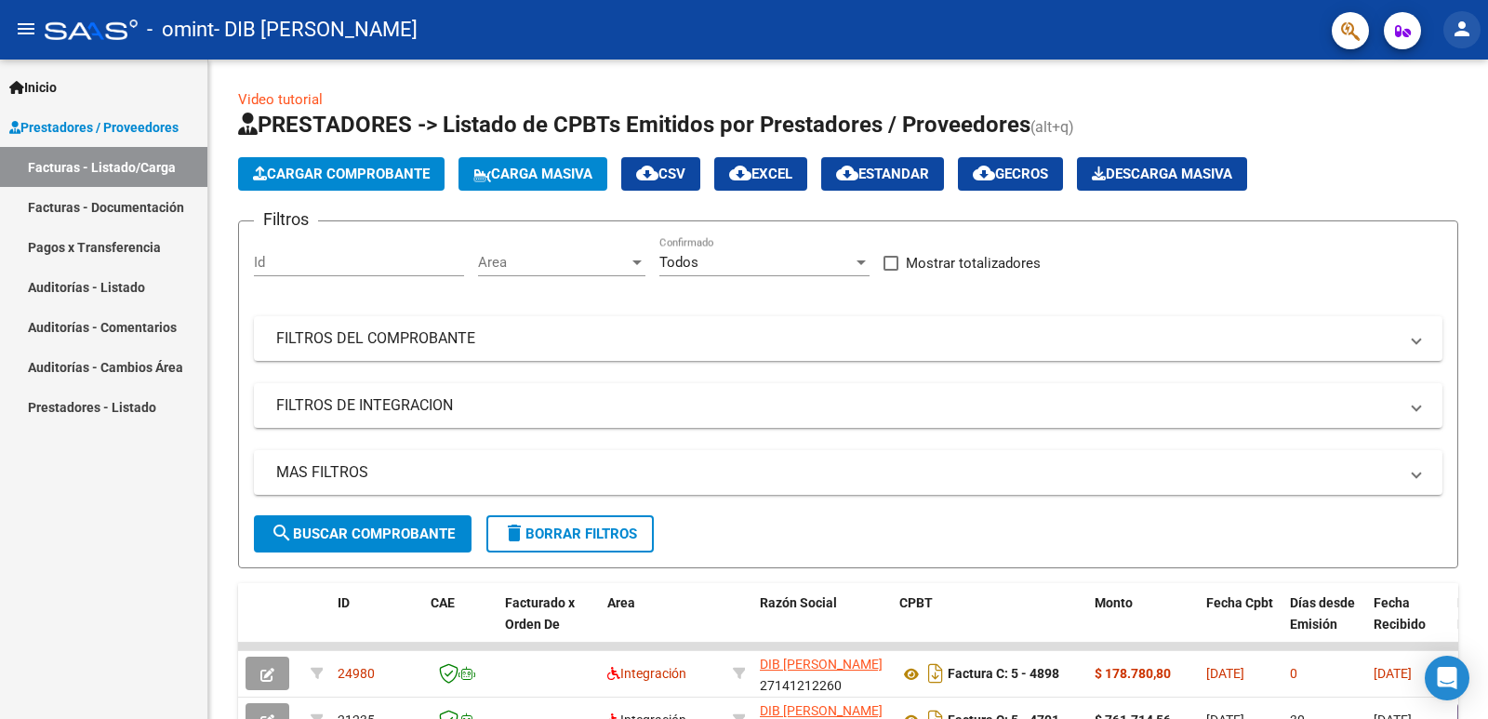
click at [1459, 30] on mat-icon "person" at bounding box center [1461, 29] width 22 height 22
click at [1430, 122] on button "exit_to_app Salir" at bounding box center [1423, 122] width 113 height 45
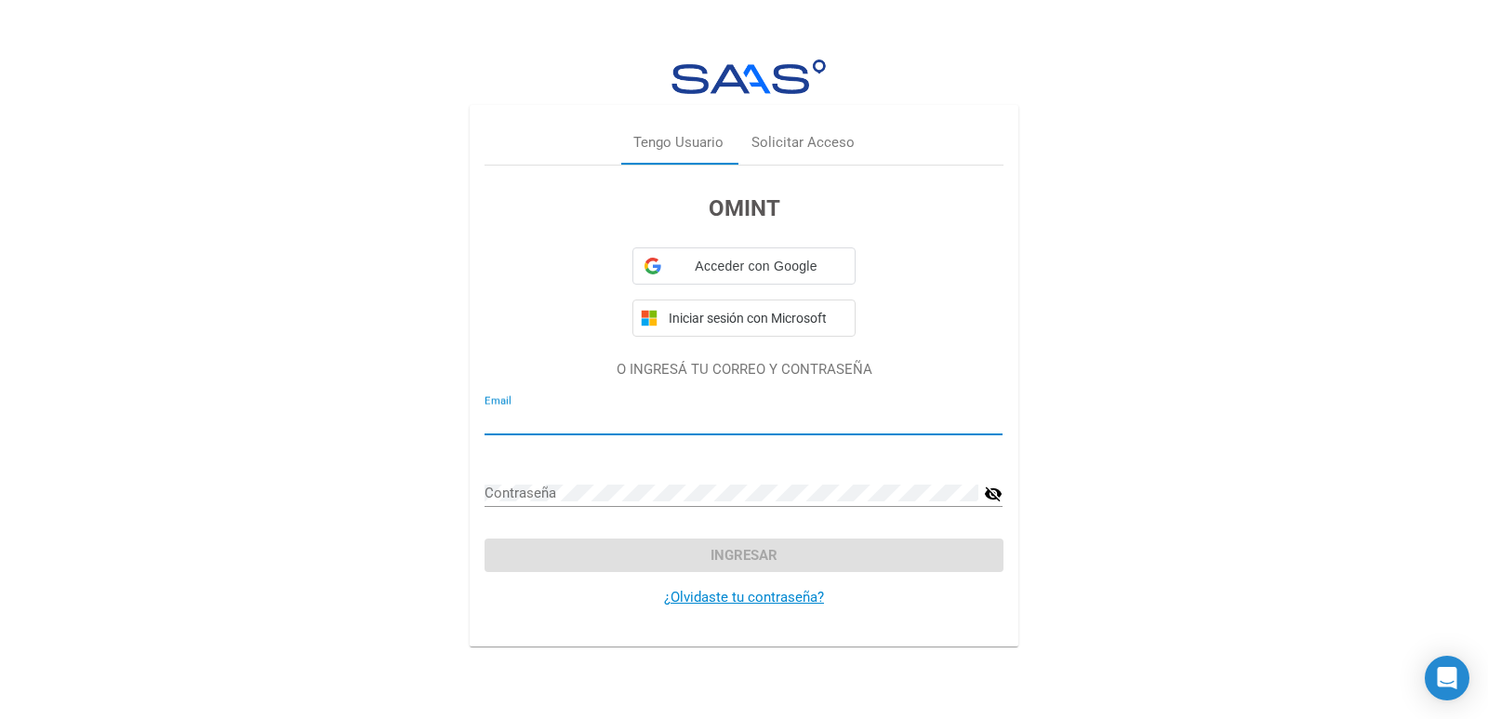
type input "[PERSON_NAME][EMAIL_ADDRESS][DOMAIN_NAME]"
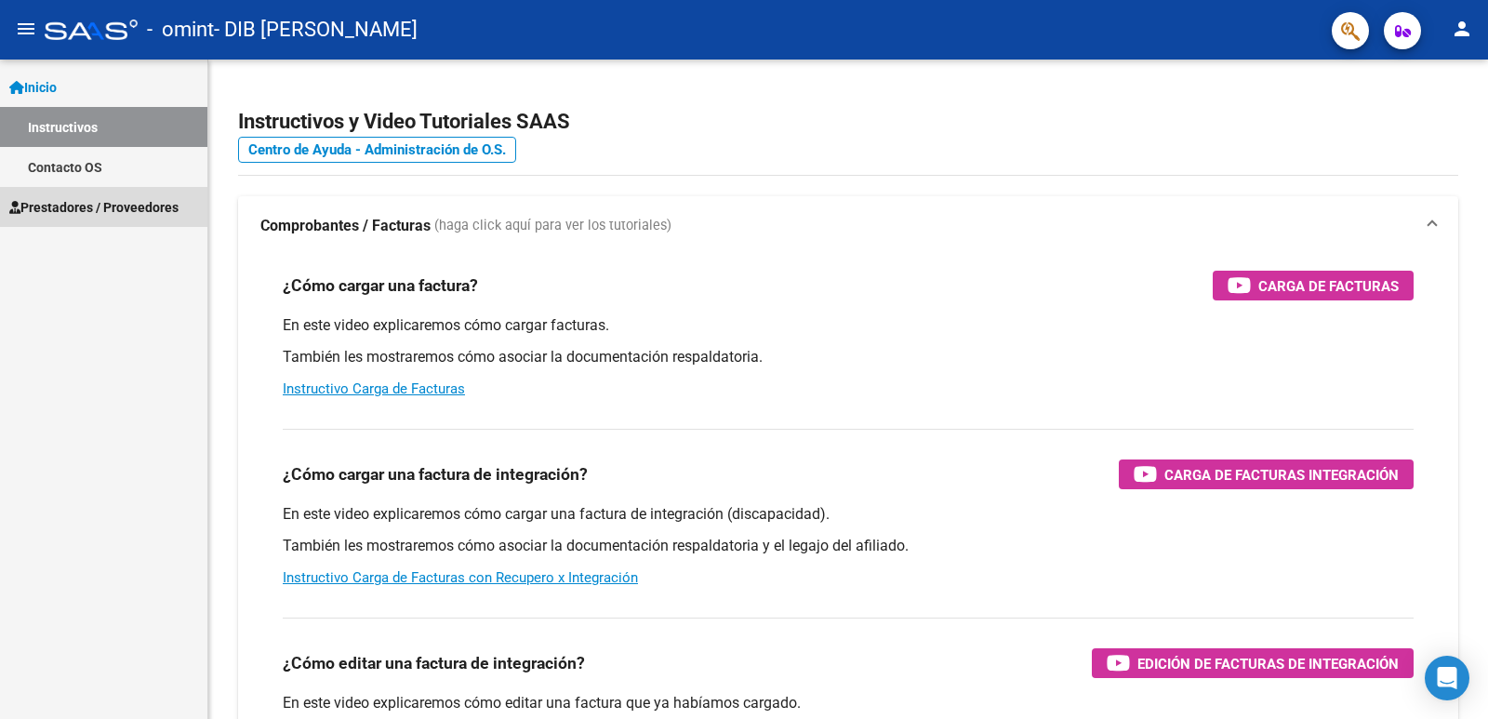
click at [73, 202] on span "Prestadores / Proveedores" at bounding box center [93, 207] width 169 height 20
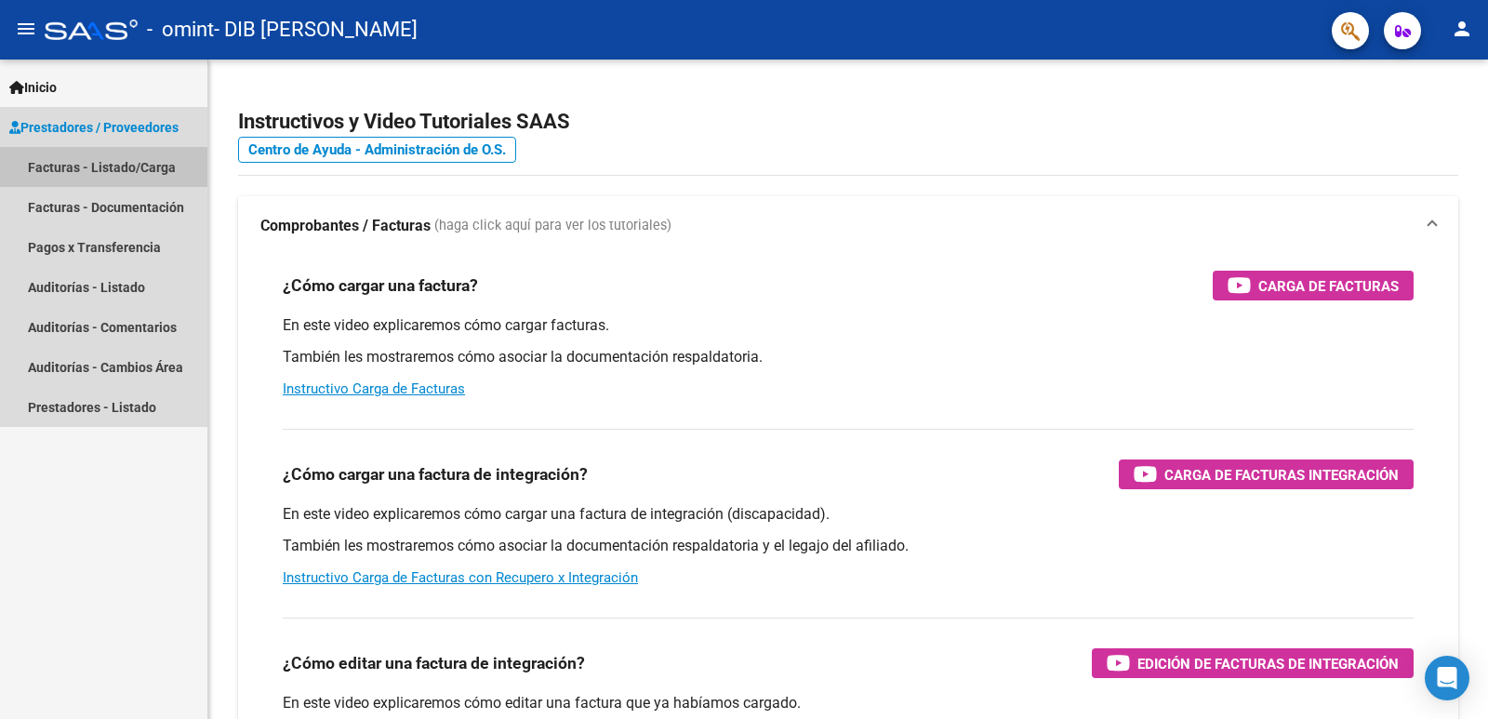
click at [60, 170] on link "Facturas - Listado/Carga" at bounding box center [103, 167] width 207 height 40
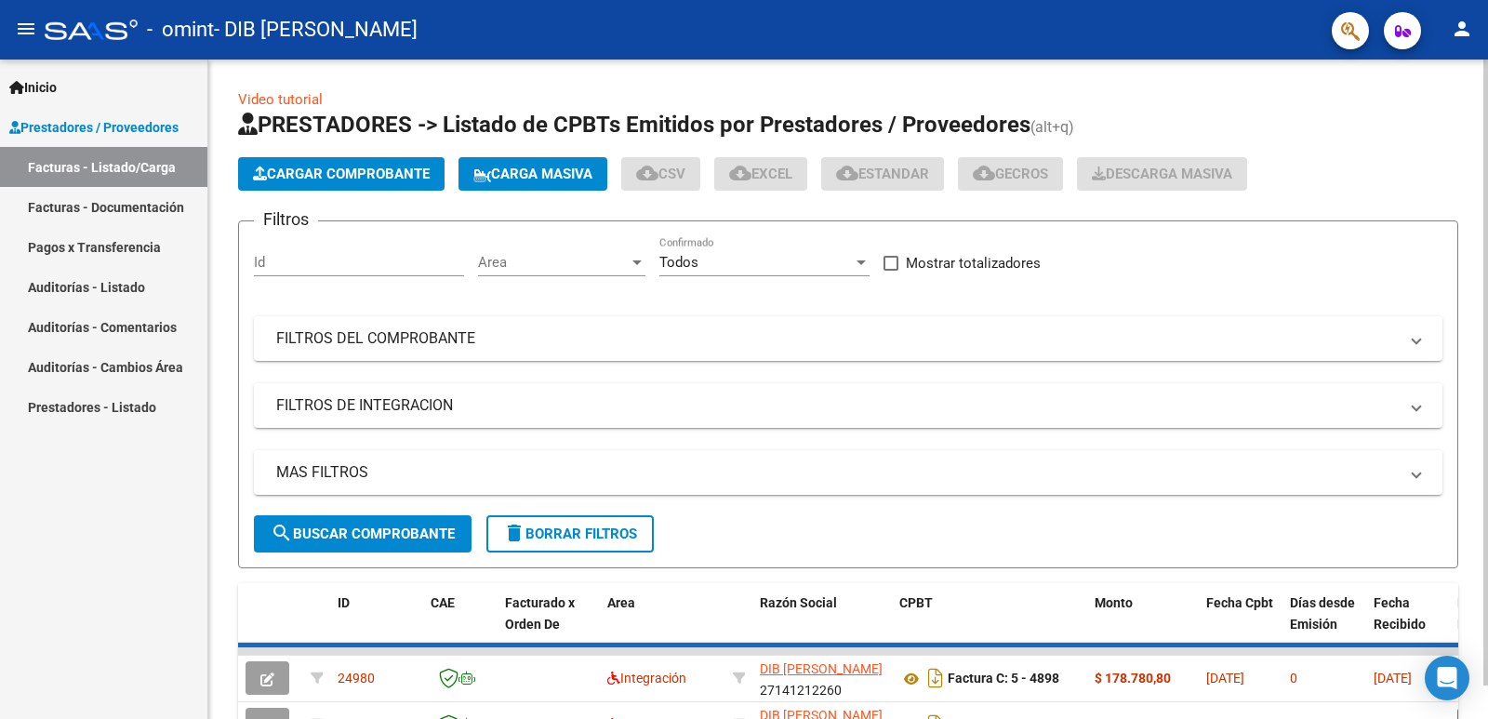
click at [351, 184] on button "Cargar Comprobante" at bounding box center [341, 173] width 206 height 33
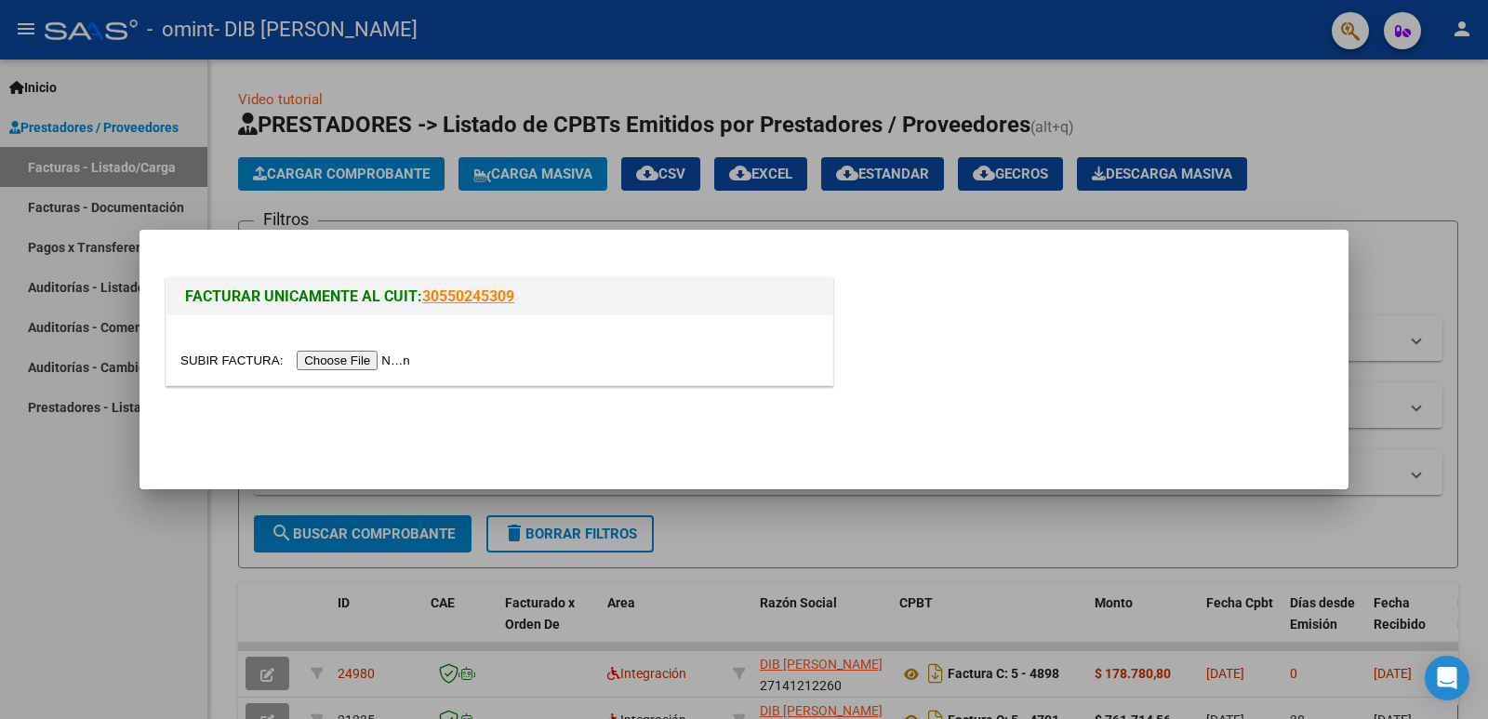
click at [352, 366] on input "file" at bounding box center [297, 361] width 235 height 20
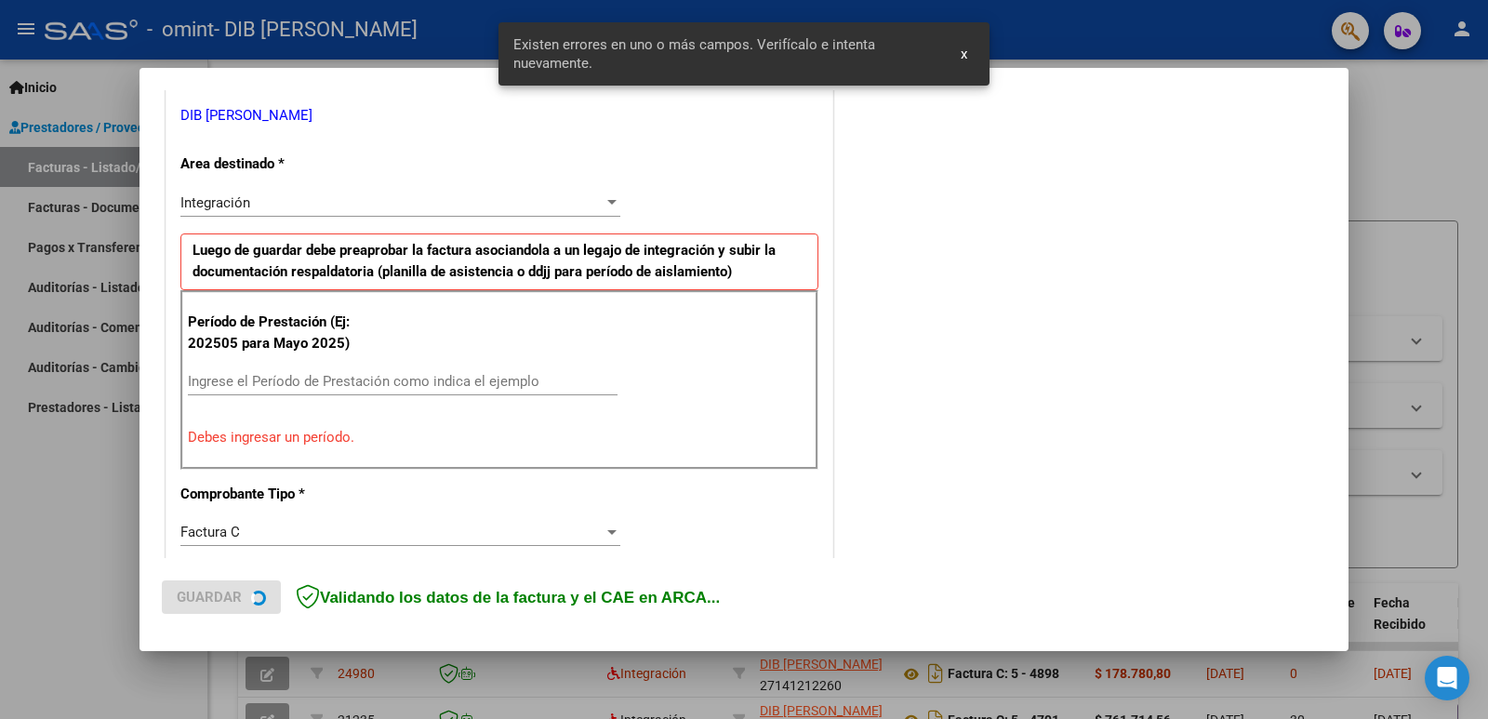
scroll to position [379, 0]
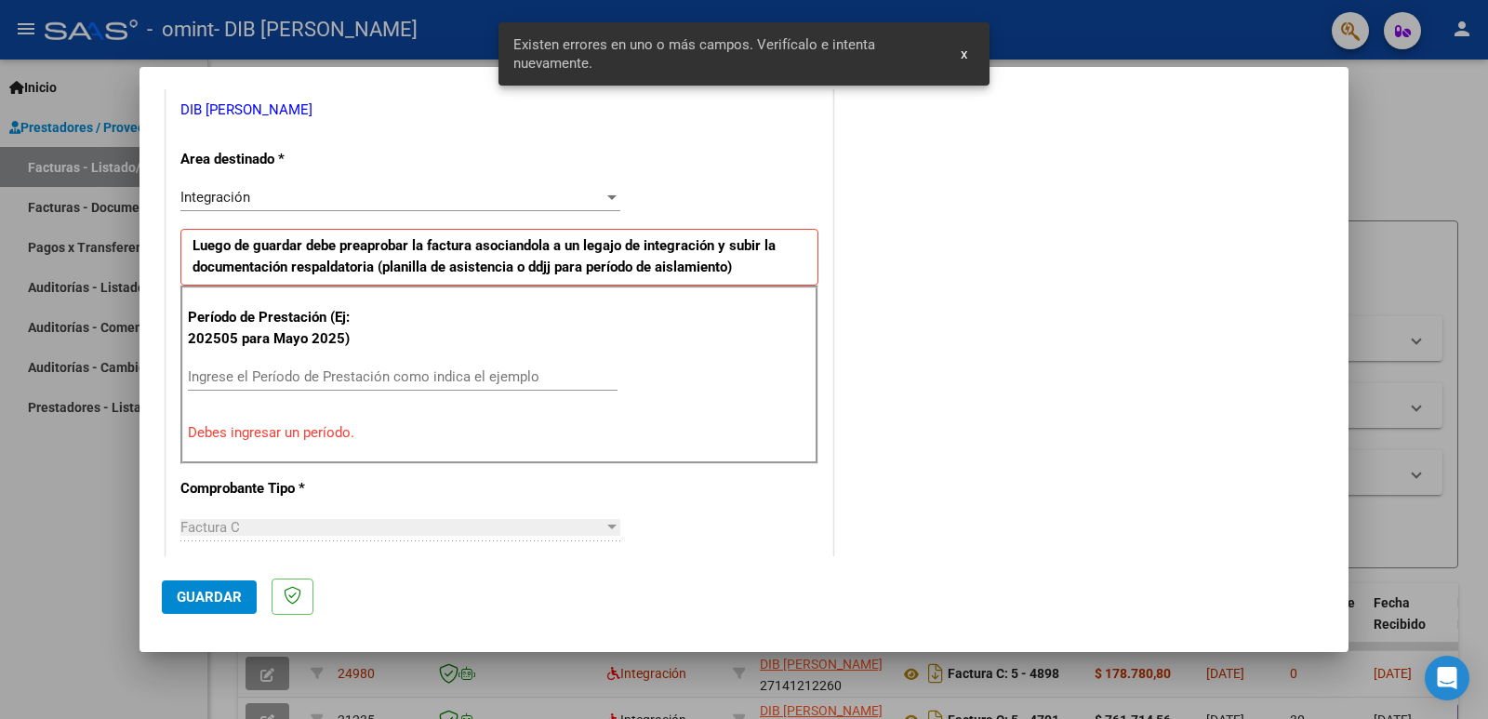
click at [269, 371] on input "Ingrese el Período de Prestación como indica el ejemplo" at bounding box center [403, 376] width 430 height 17
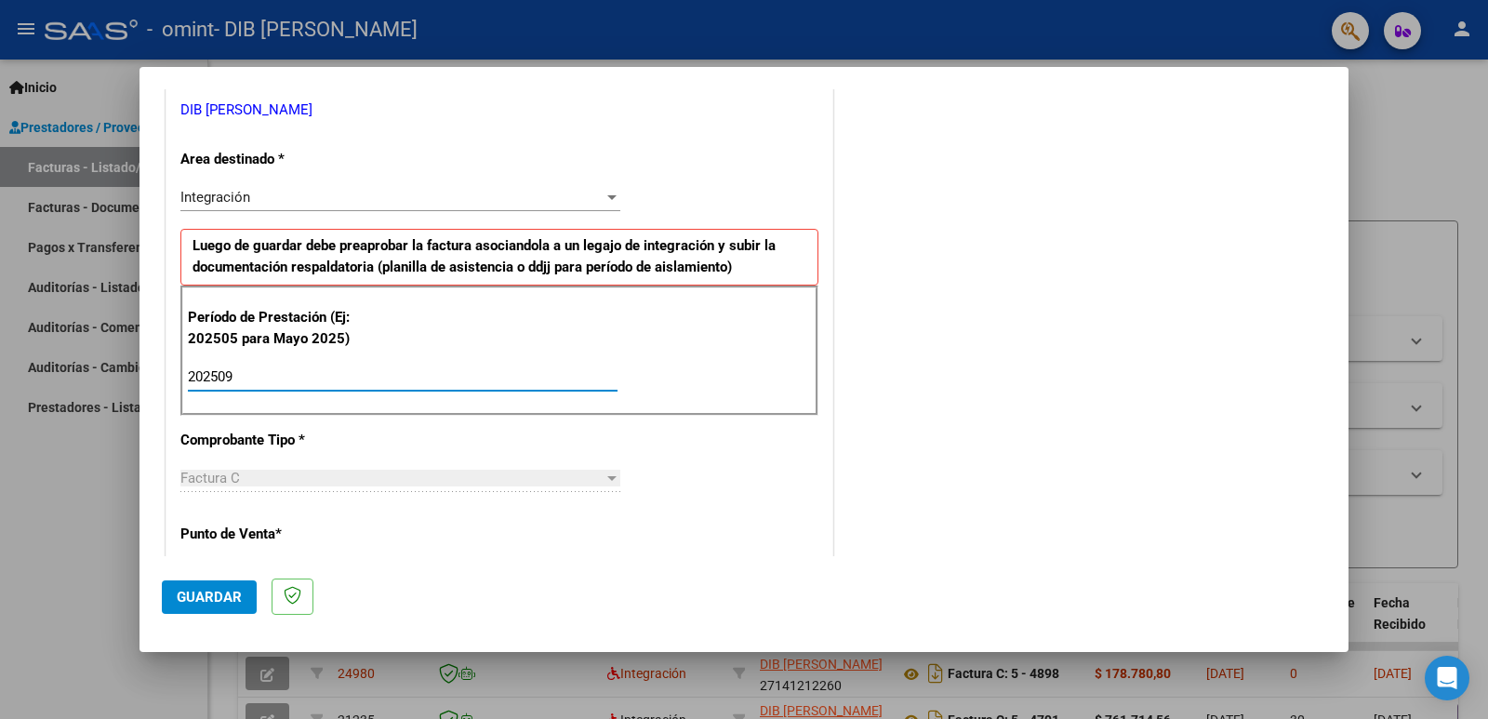
type input "202509"
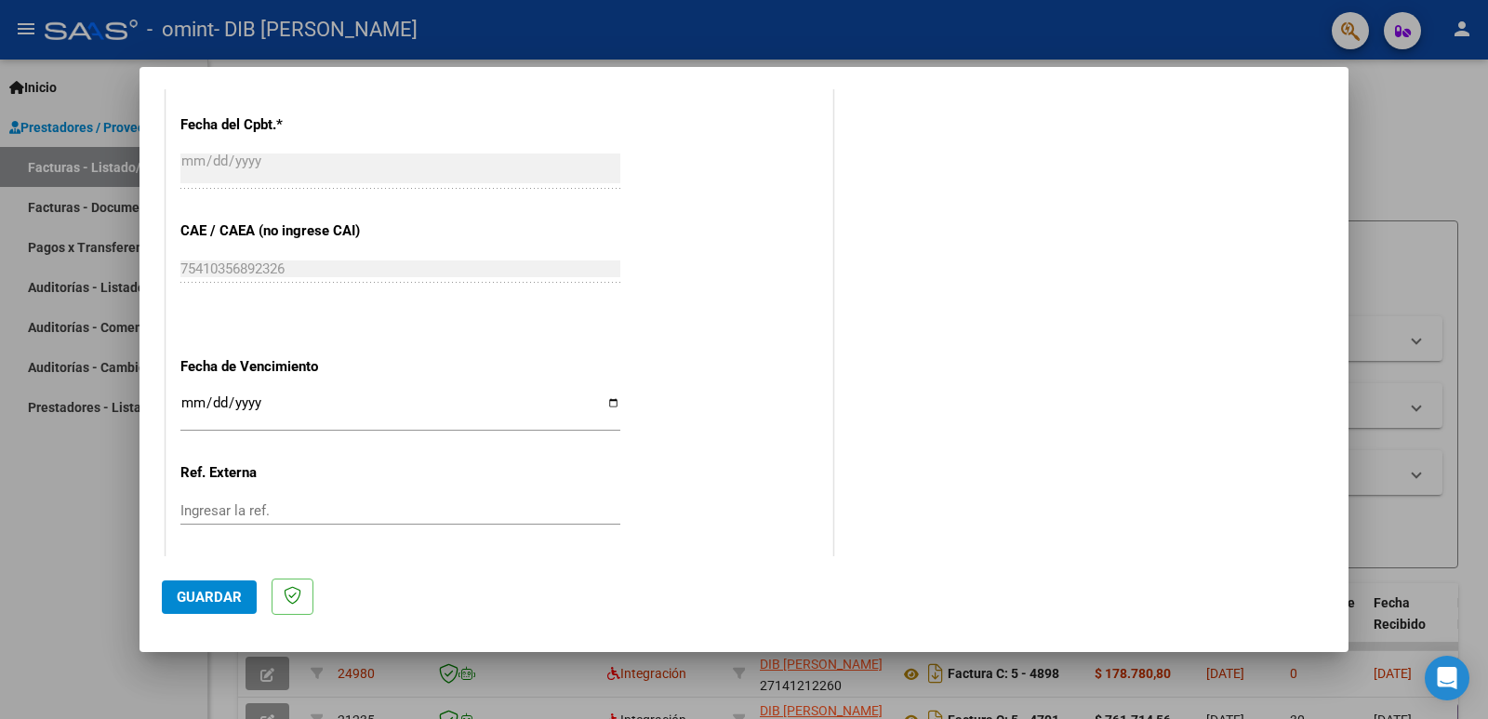
scroll to position [1085, 0]
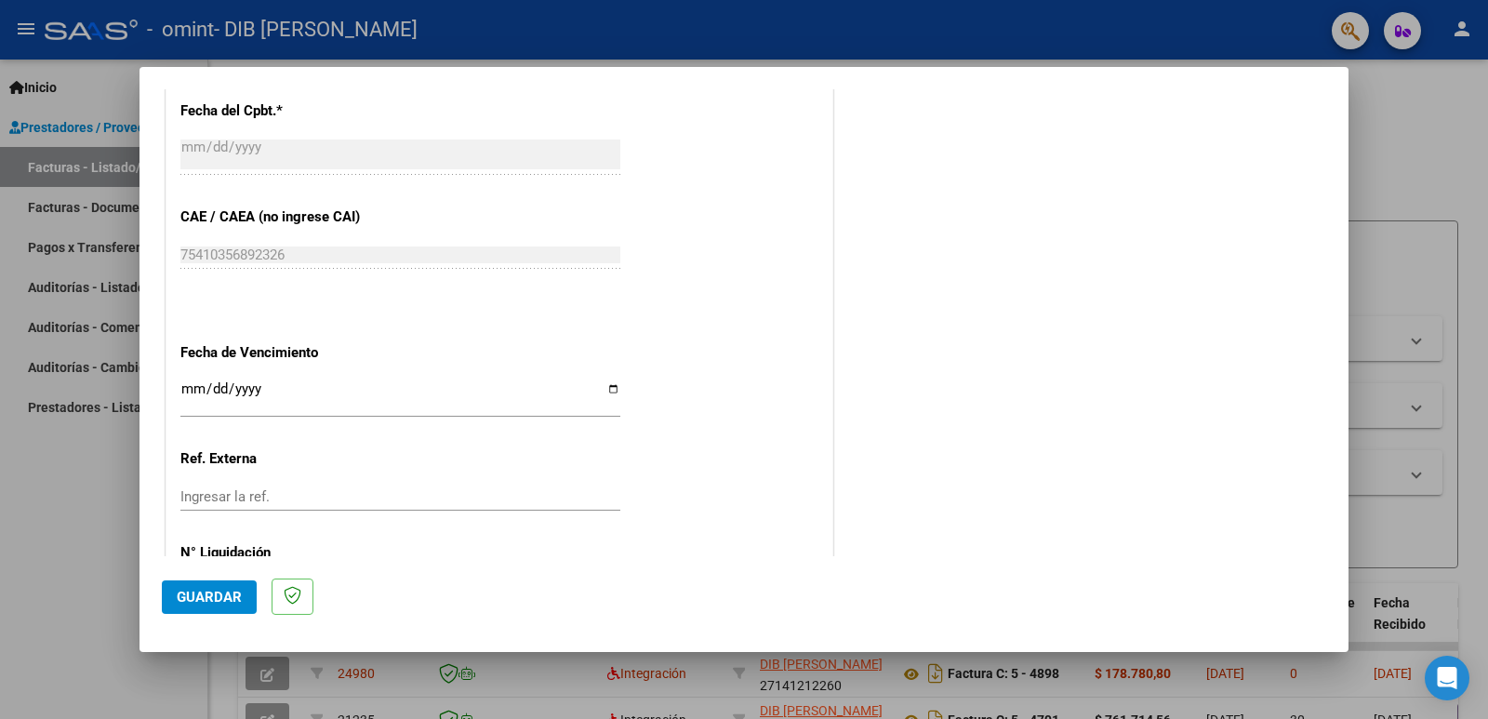
click at [603, 387] on input "Ingresar la fecha" at bounding box center [400, 396] width 440 height 30
type input "[DATE]"
click at [236, 602] on span "Guardar" at bounding box center [209, 597] width 65 height 17
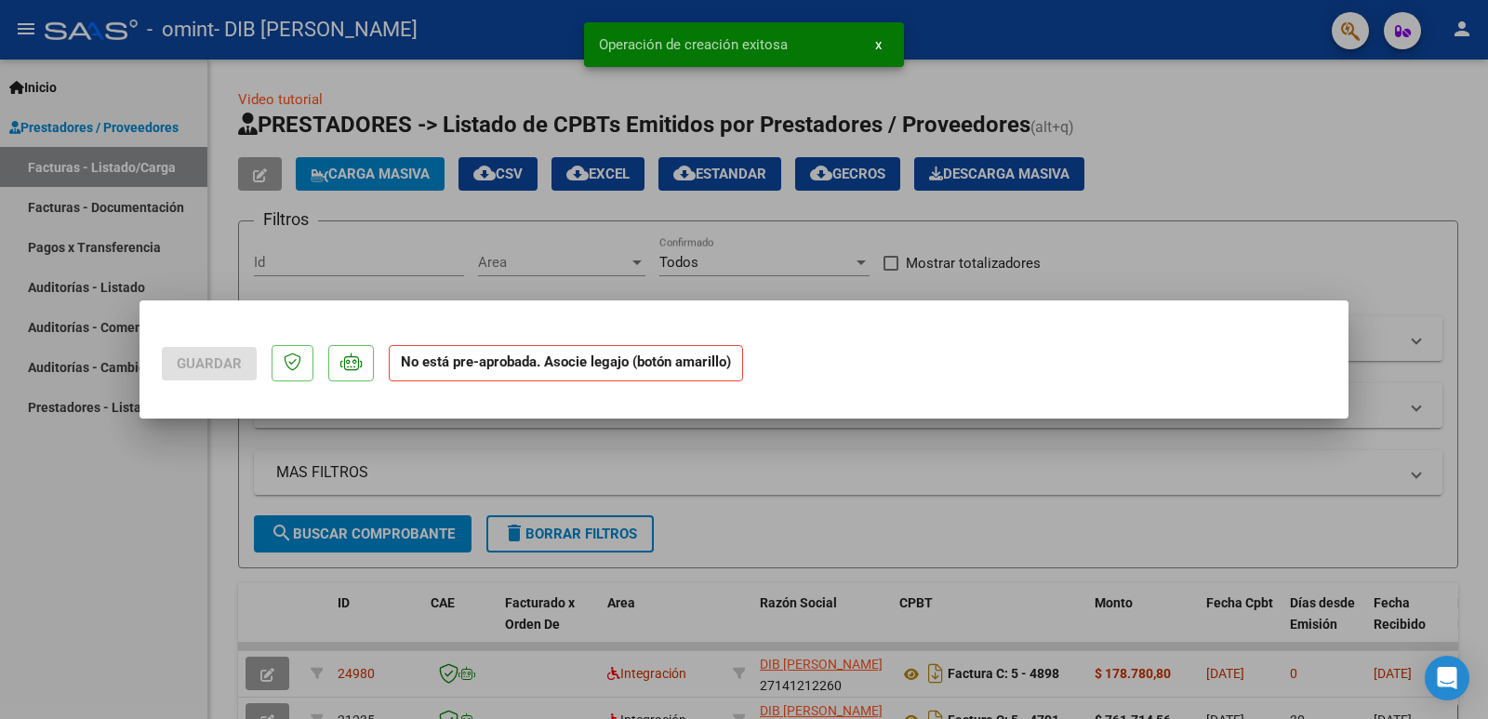
scroll to position [0, 0]
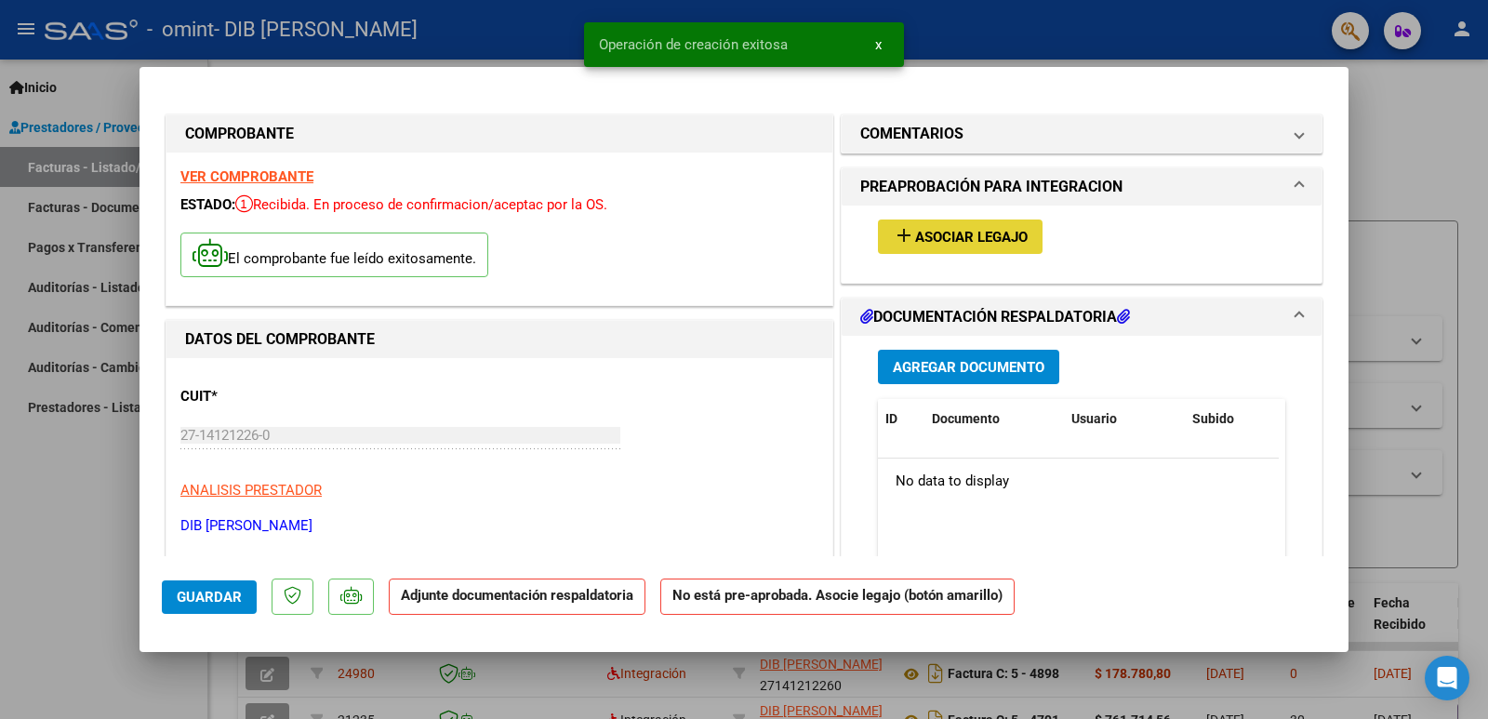
click at [902, 232] on mat-icon "add" at bounding box center [904, 235] width 22 height 22
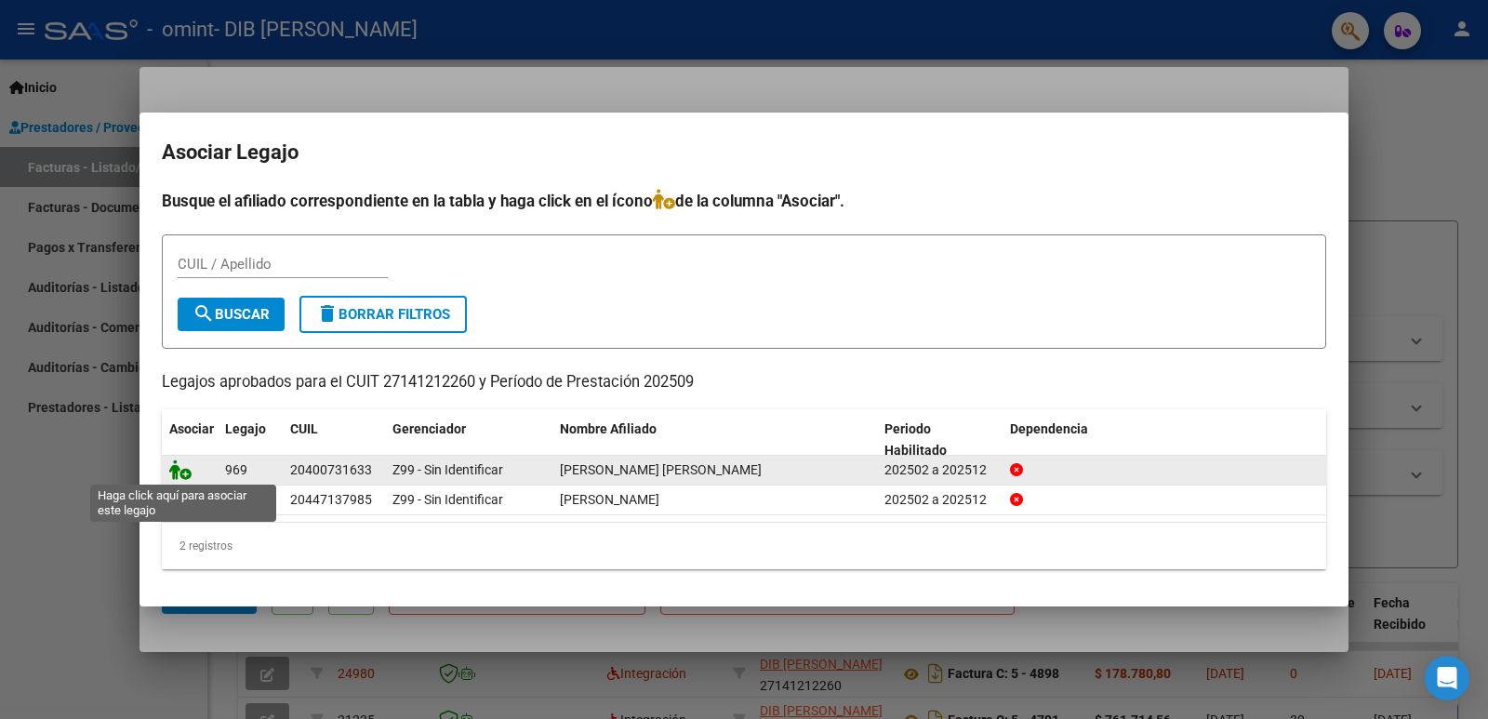
click at [180, 472] on icon at bounding box center [180, 469] width 22 height 20
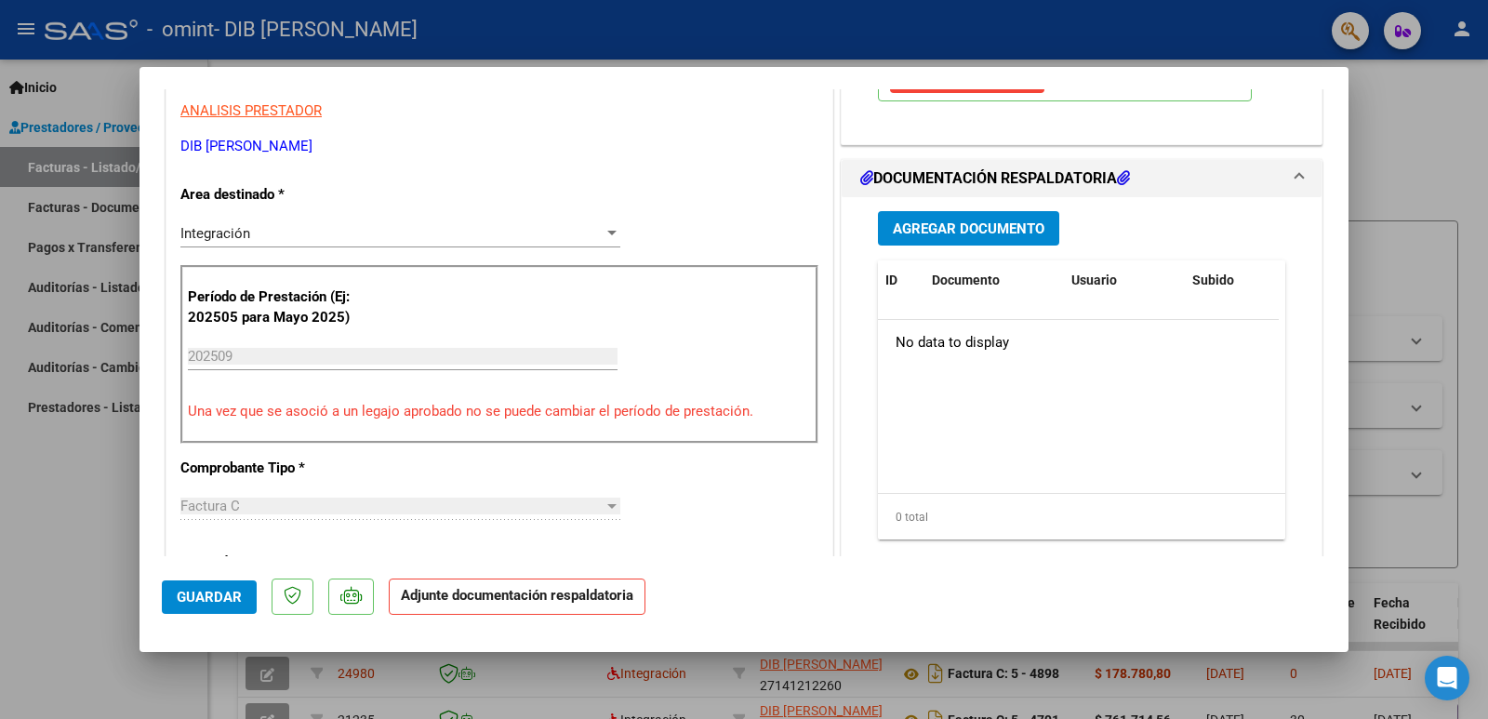
scroll to position [429, 0]
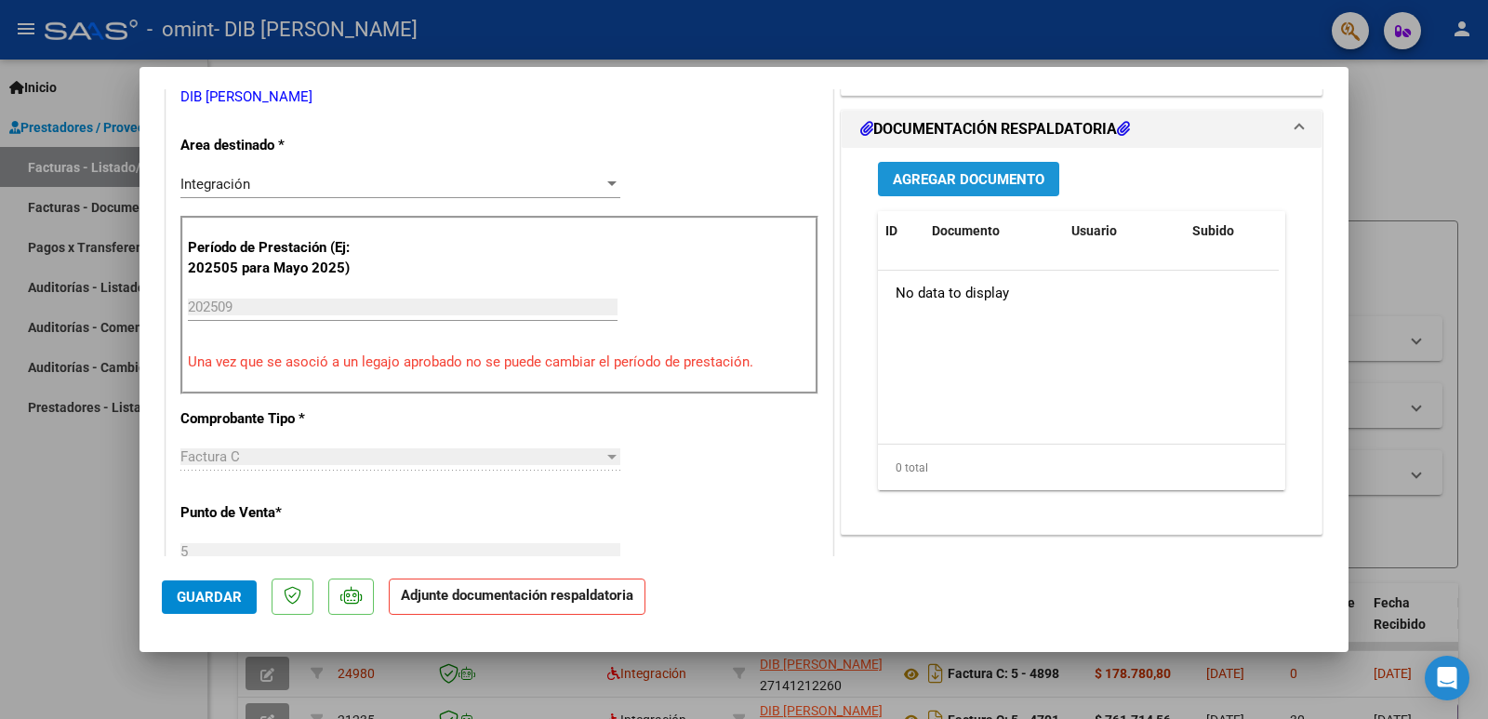
click at [947, 174] on span "Agregar Documento" at bounding box center [969, 179] width 152 height 17
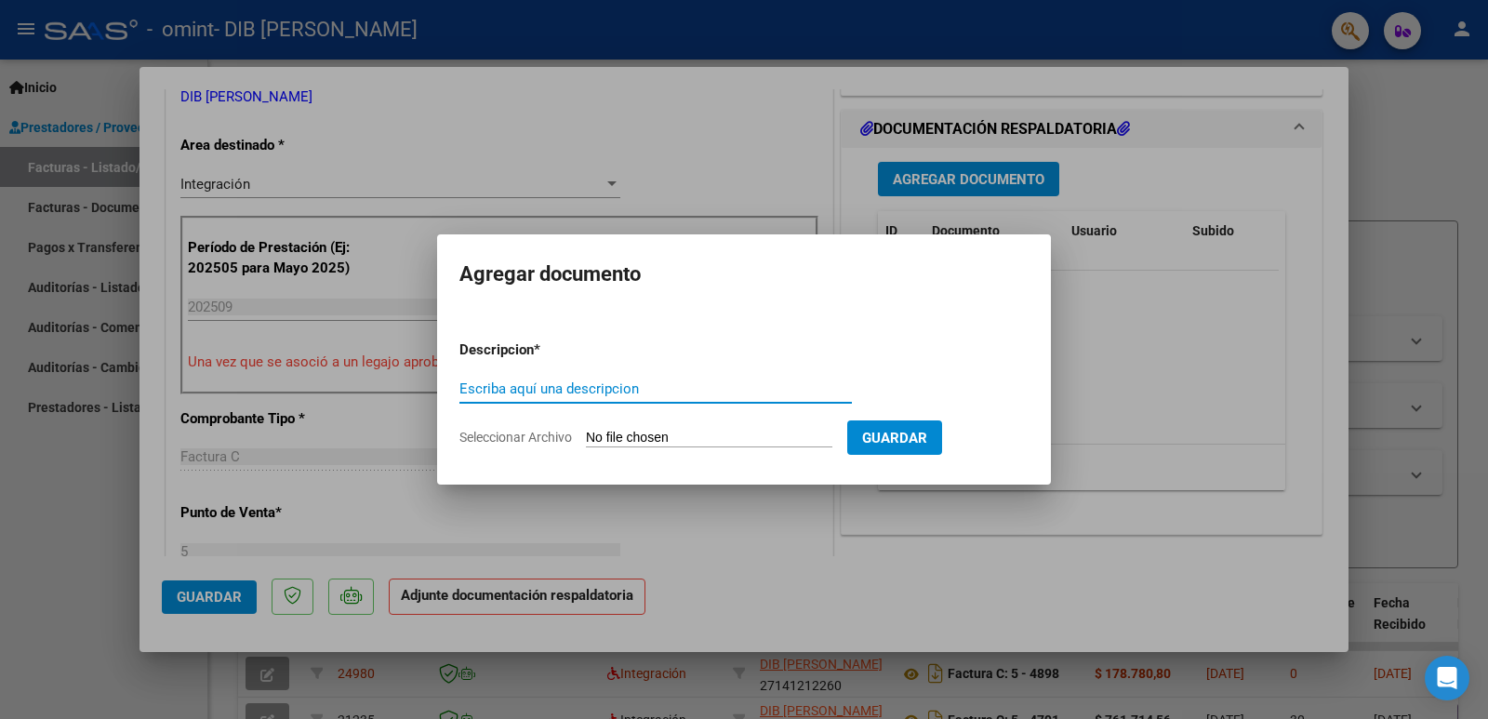
click at [481, 394] on input "Escriba aquí una descripcion" at bounding box center [655, 388] width 392 height 17
type input "planilla terapias"
click at [711, 440] on input "Seleccionar Archivo" at bounding box center [709, 439] width 246 height 18
type input "C:\fakepath\Planilla [PERSON_NAME] Transporte a Terapias [DATE] firmado.pdf"
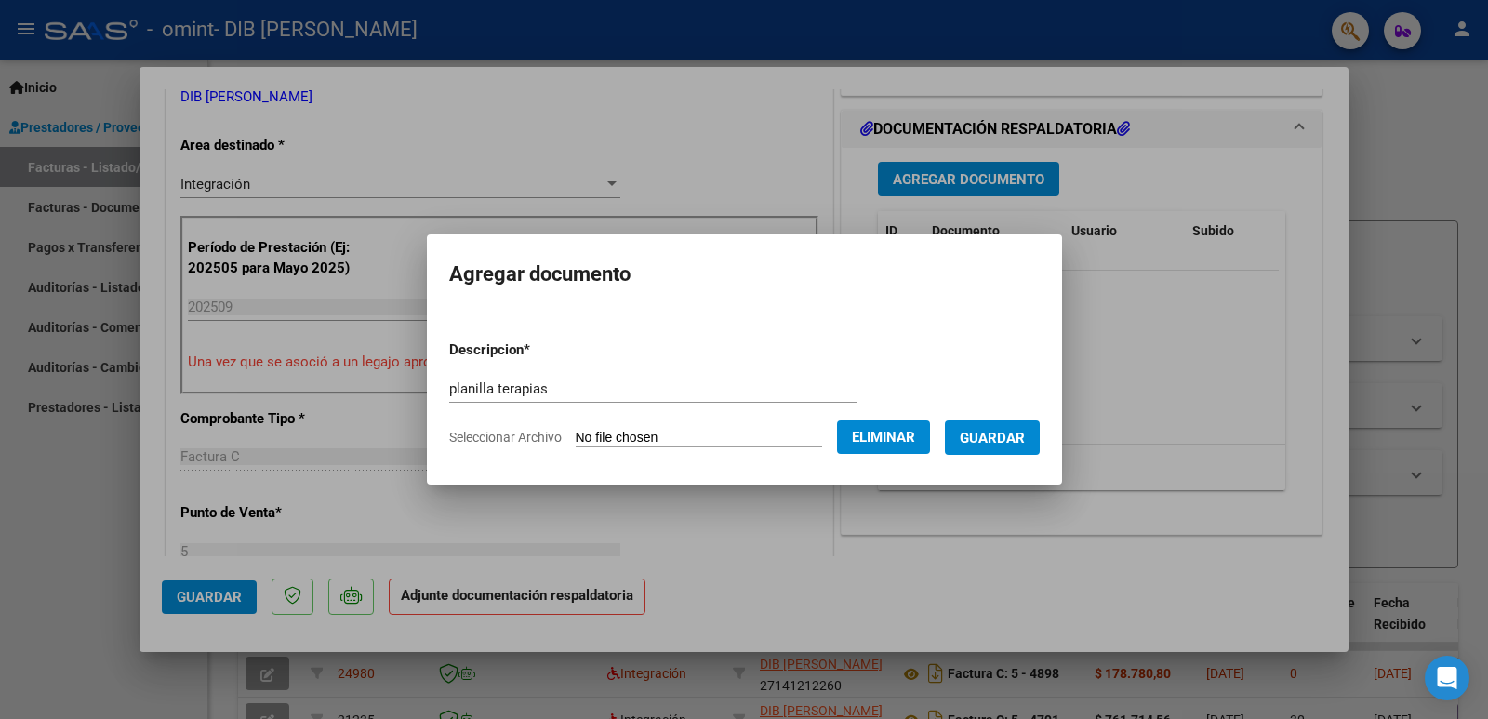
click at [1013, 438] on span "Guardar" at bounding box center [992, 438] width 65 height 17
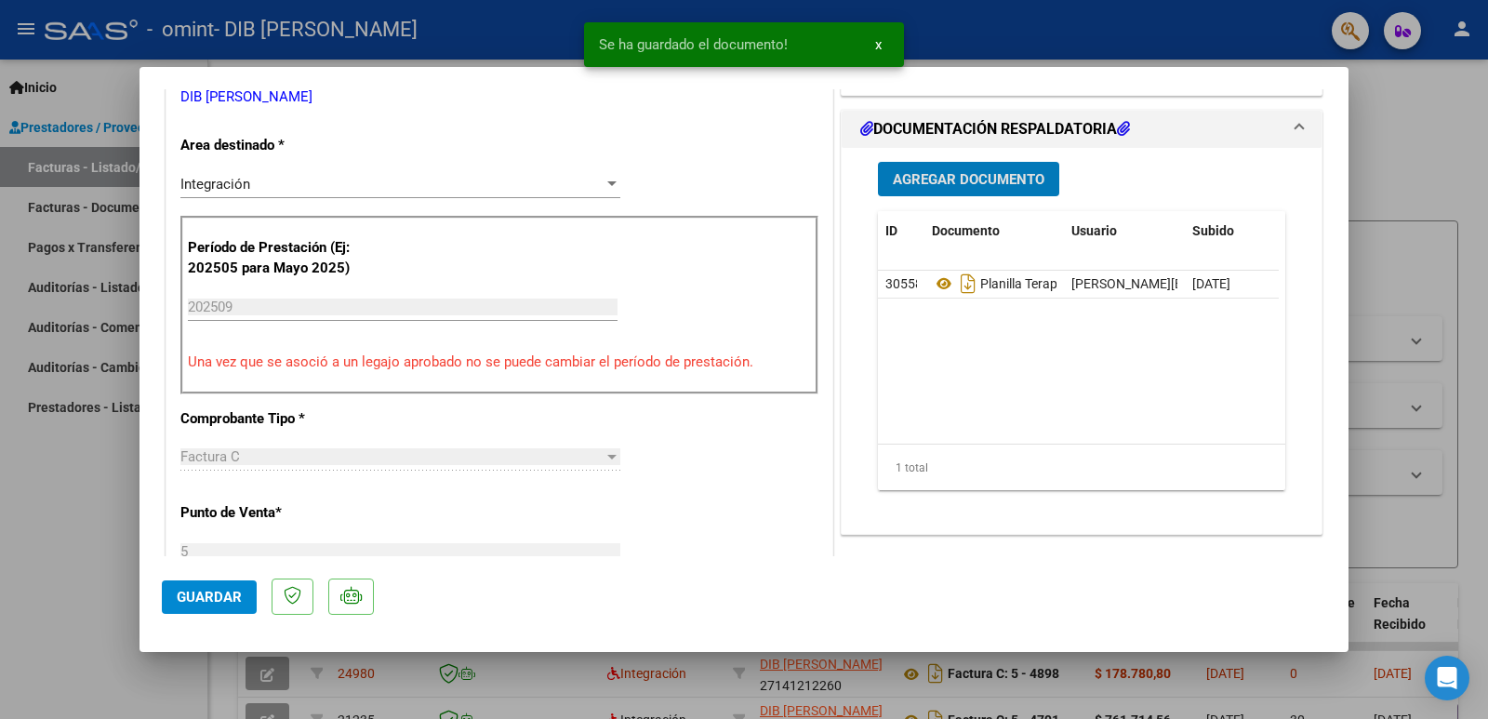
click at [921, 186] on span "Agregar Documento" at bounding box center [969, 179] width 152 height 17
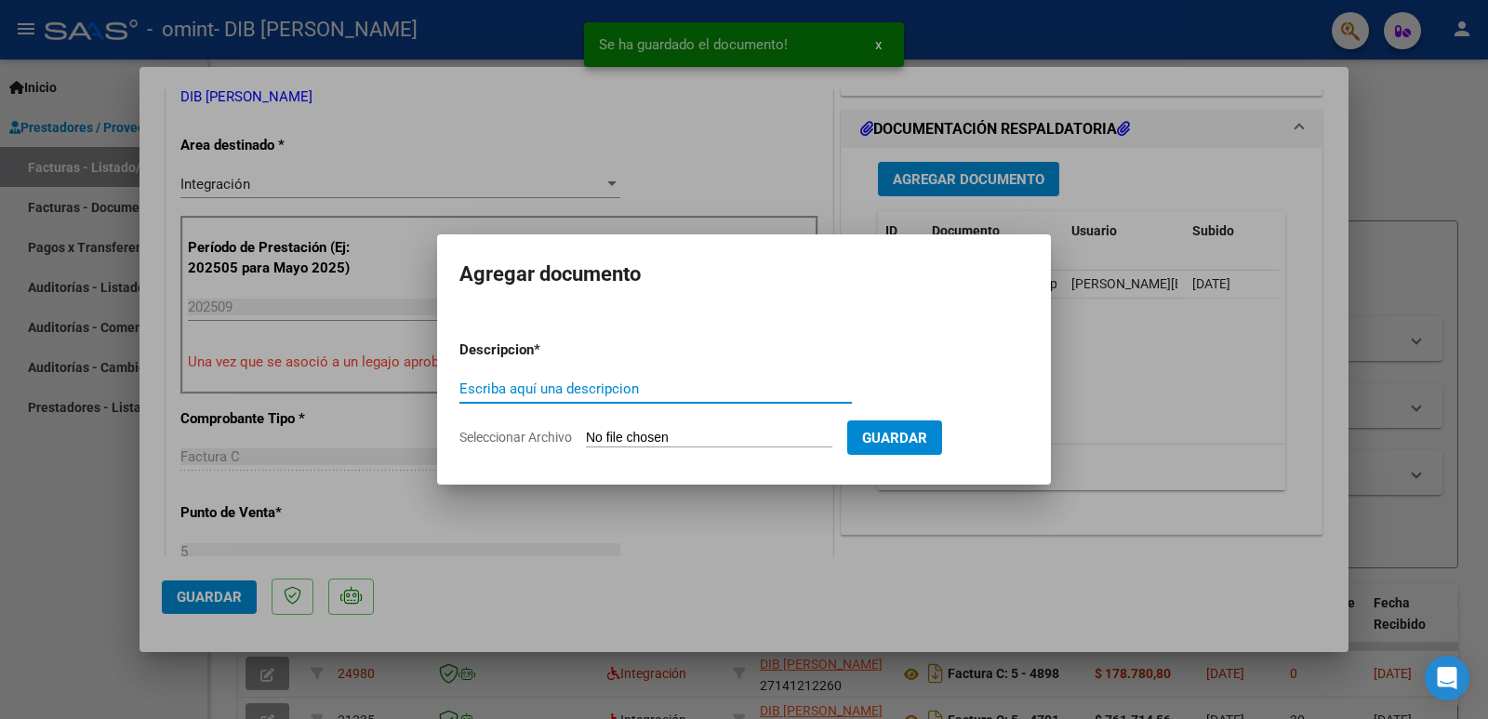
click at [483, 386] on input "Escriba aquí una descripcion" at bounding box center [655, 388] width 392 height 17
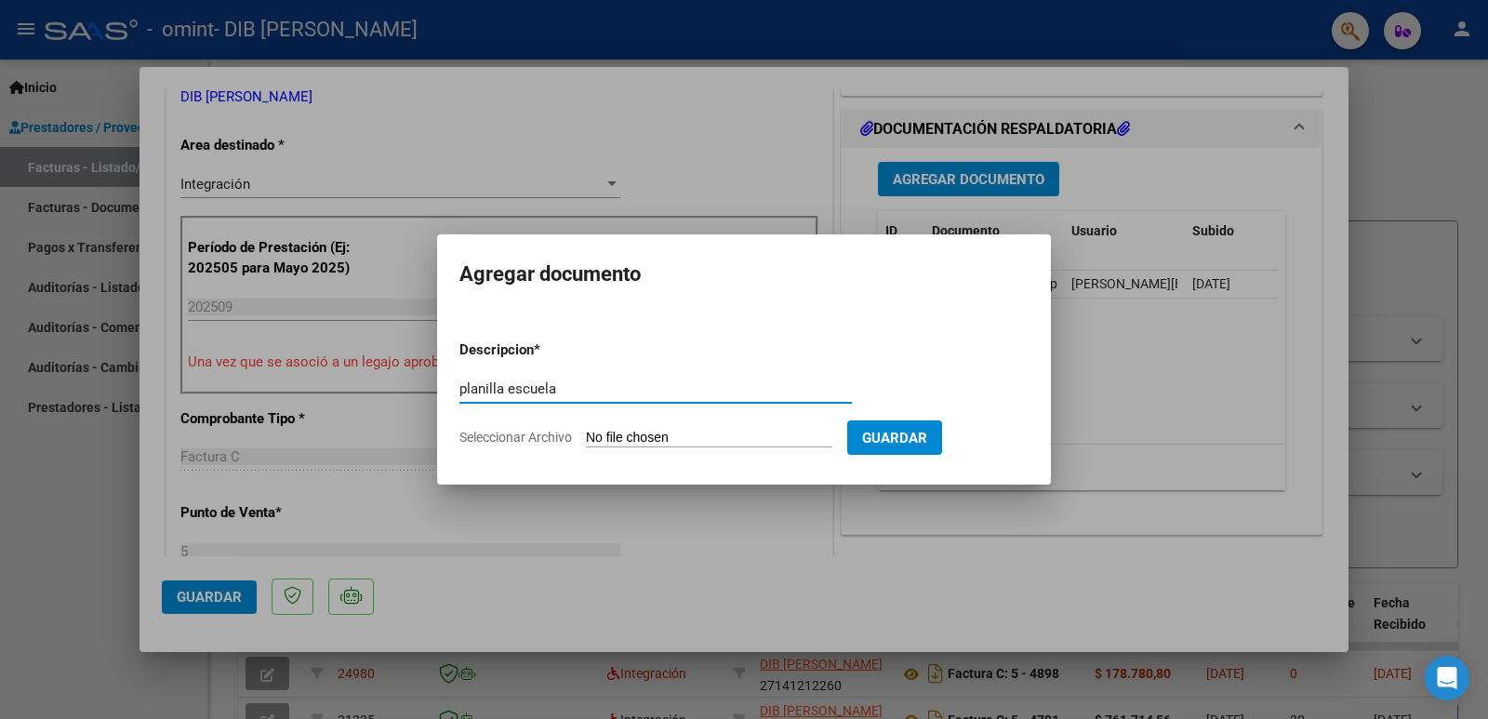
type input "planilla escuela"
click at [674, 434] on input "Seleccionar Archivo" at bounding box center [709, 439] width 246 height 18
type input "C:\fakepath\Planilla [PERSON_NAME] ILA [DATE] Firmado.pdf"
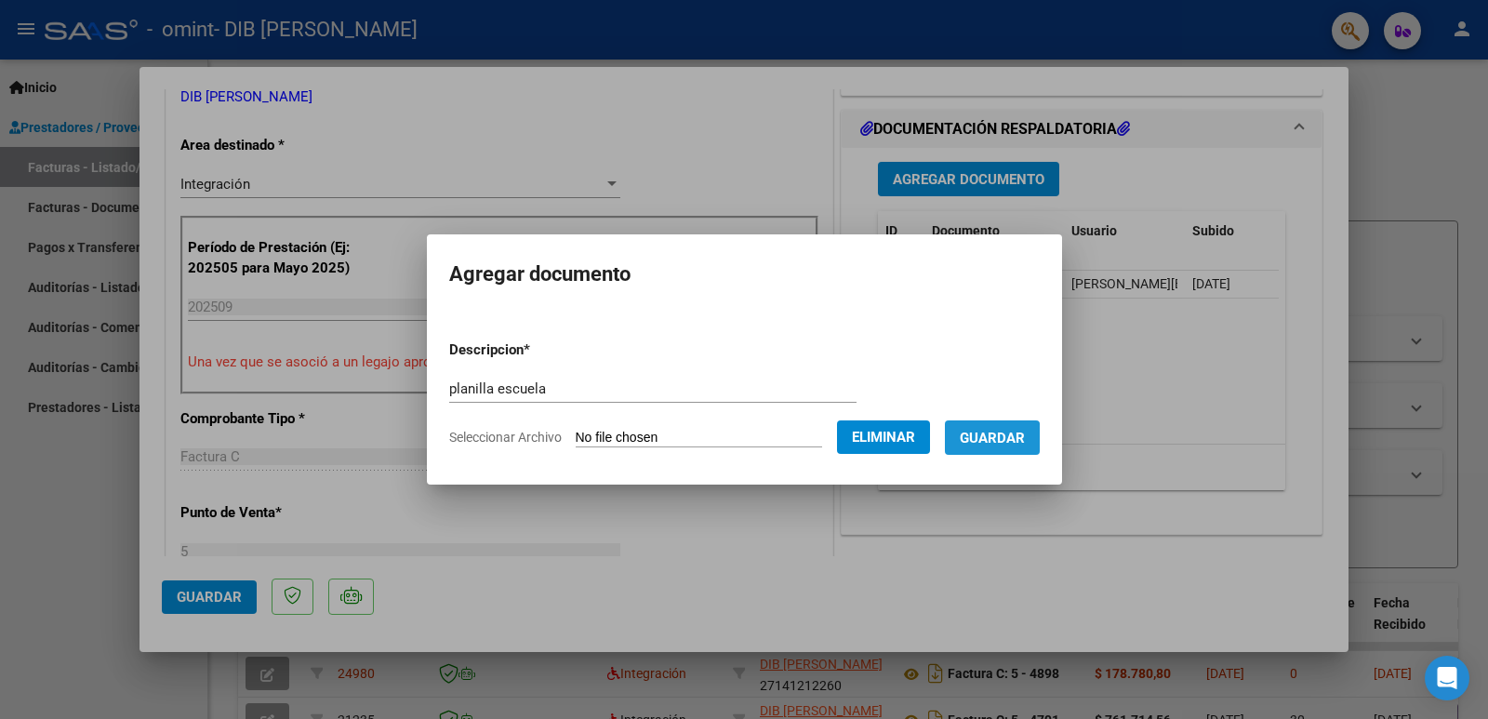
click at [997, 440] on span "Guardar" at bounding box center [992, 438] width 65 height 17
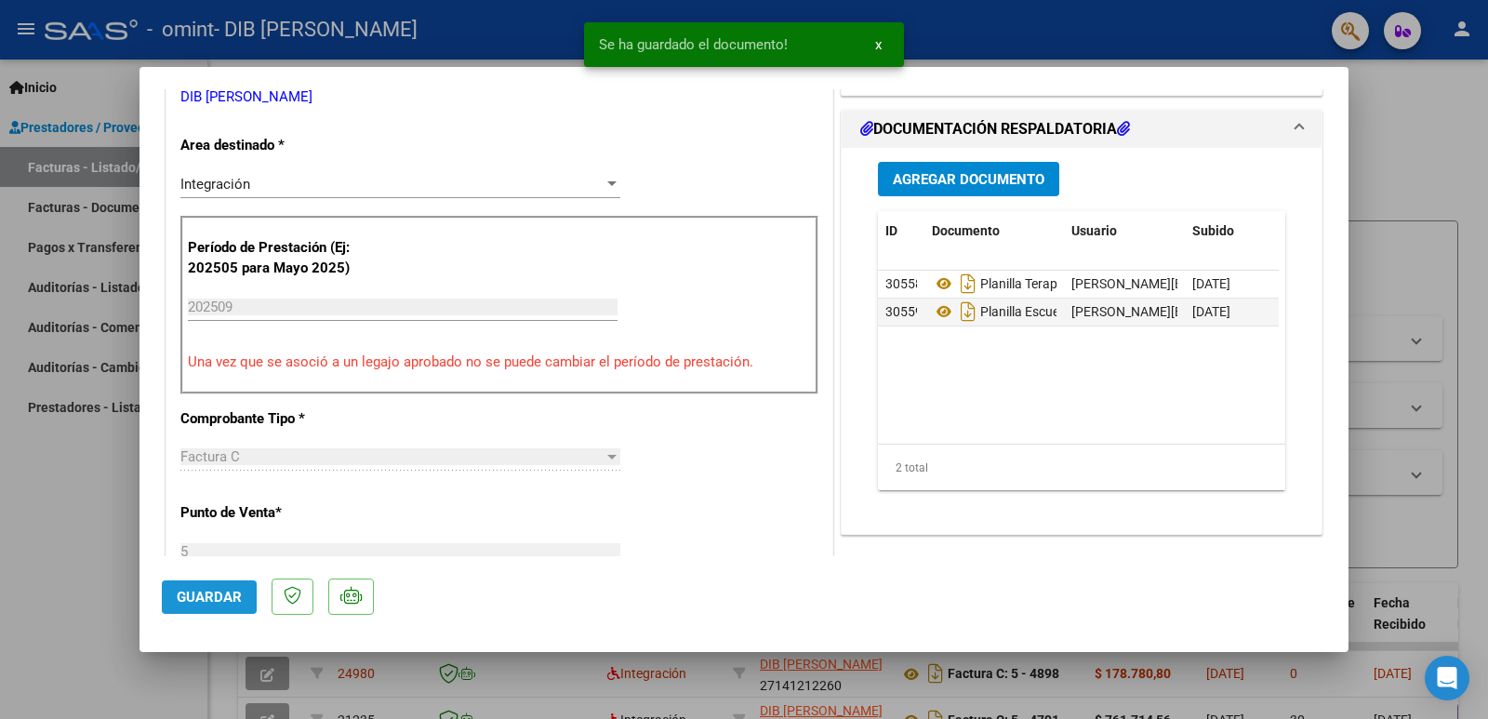
click at [208, 597] on span "Guardar" at bounding box center [209, 597] width 65 height 17
drag, startPoint x: 118, startPoint y: 500, endPoint x: 245, endPoint y: 439, distance: 141.4
click at [117, 500] on div at bounding box center [744, 359] width 1488 height 719
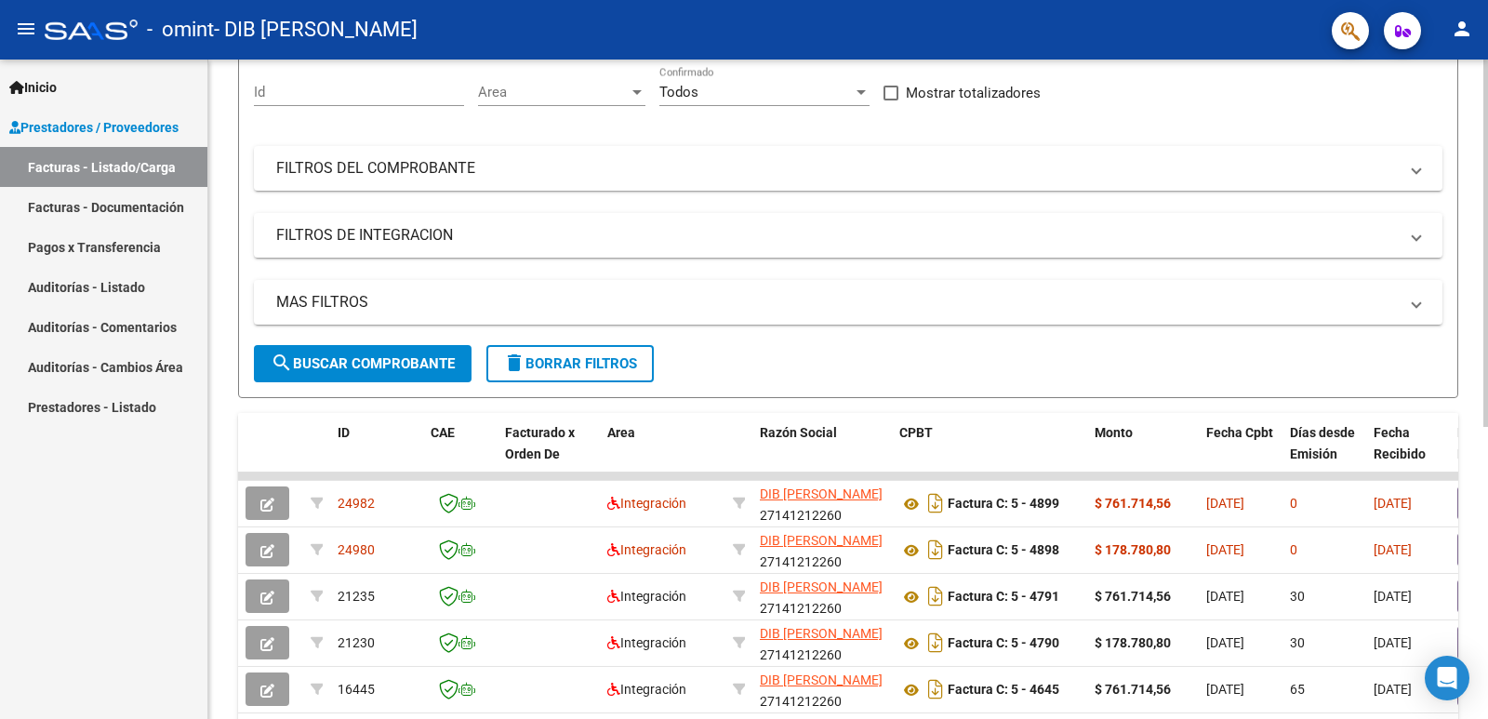
scroll to position [191, 0]
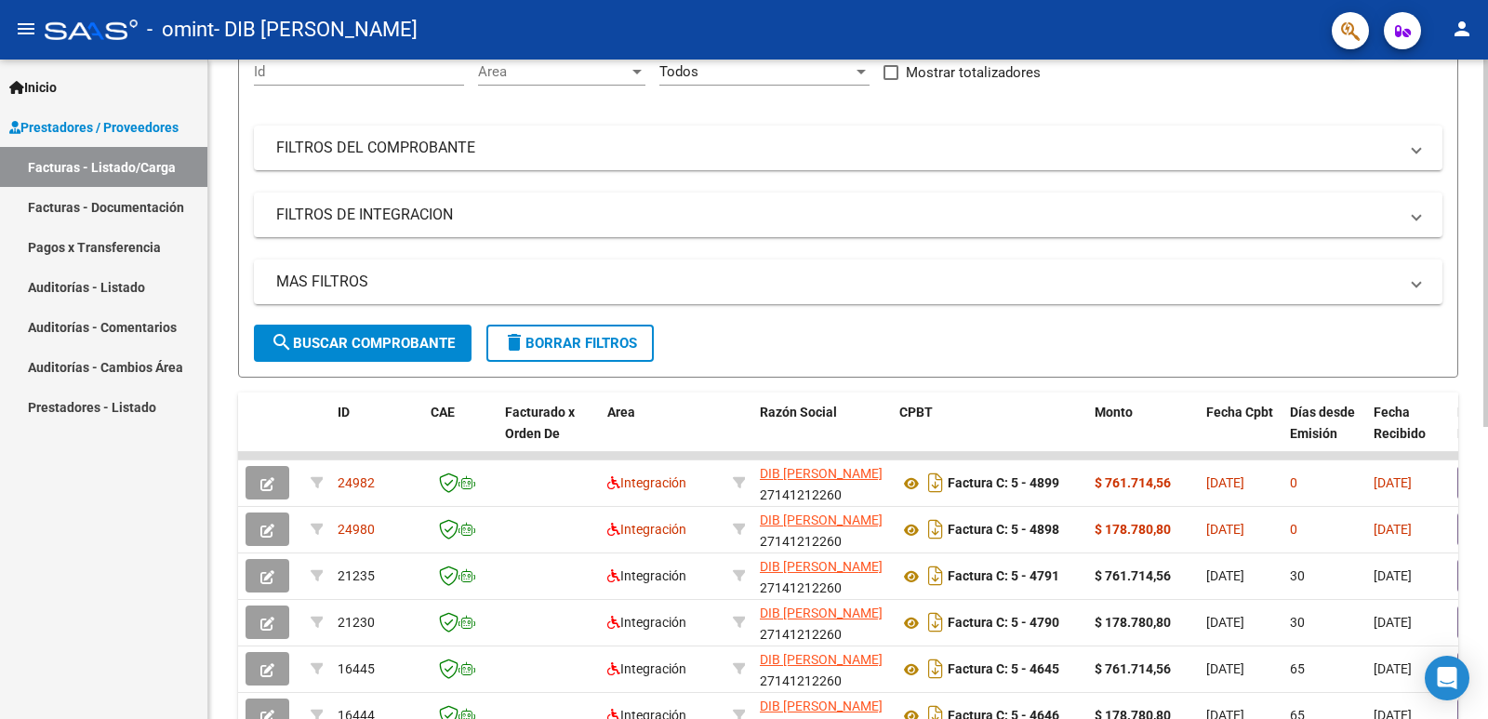
click at [1484, 468] on div at bounding box center [1485, 351] width 5 height 367
click at [1463, 29] on mat-icon "person" at bounding box center [1461, 29] width 22 height 22
click at [1432, 126] on button "exit_to_app Salir" at bounding box center [1423, 122] width 113 height 45
